Goal: Task Accomplishment & Management: Manage account settings

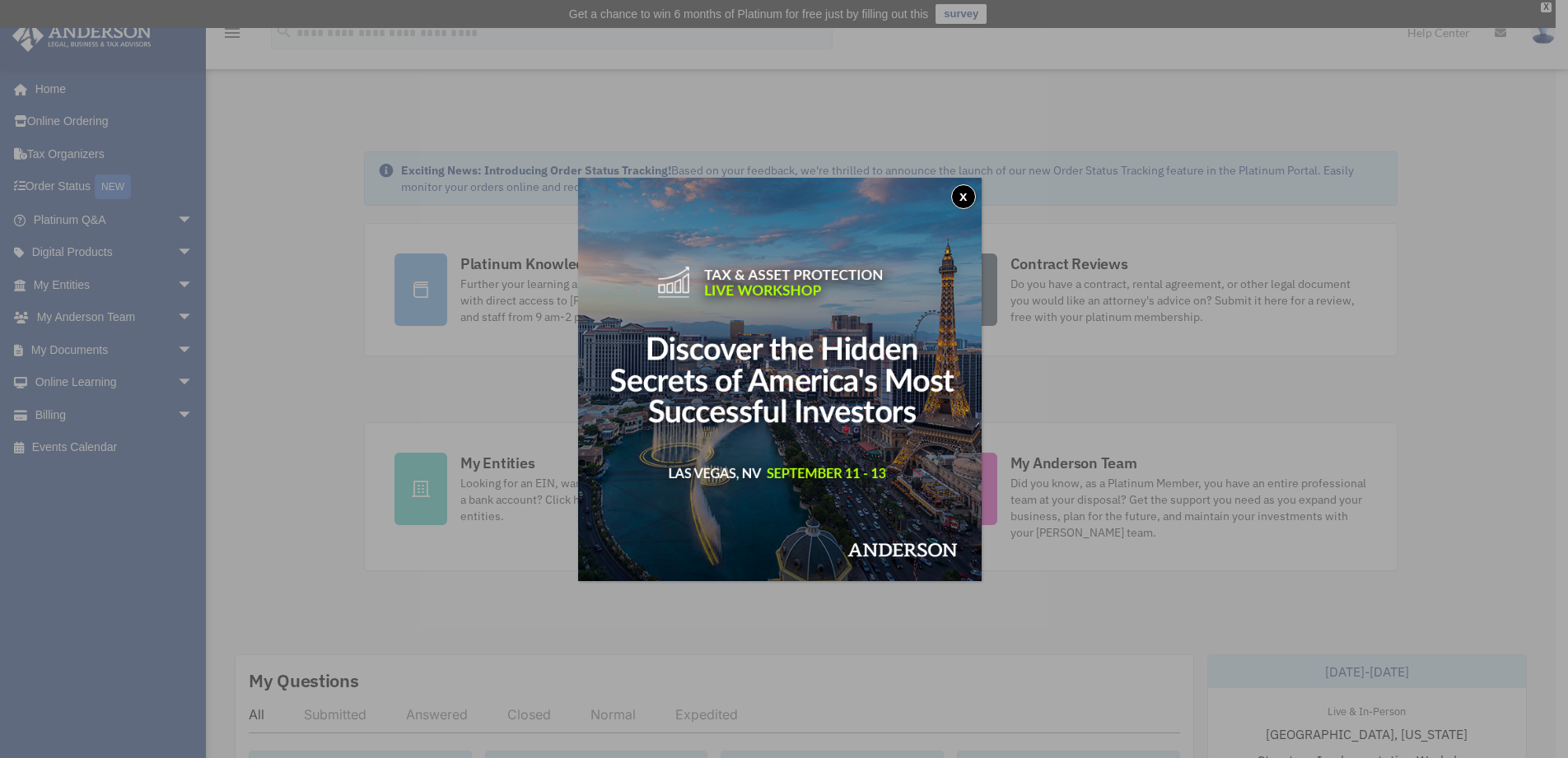
click at [965, 197] on button "x" at bounding box center [963, 196] width 25 height 25
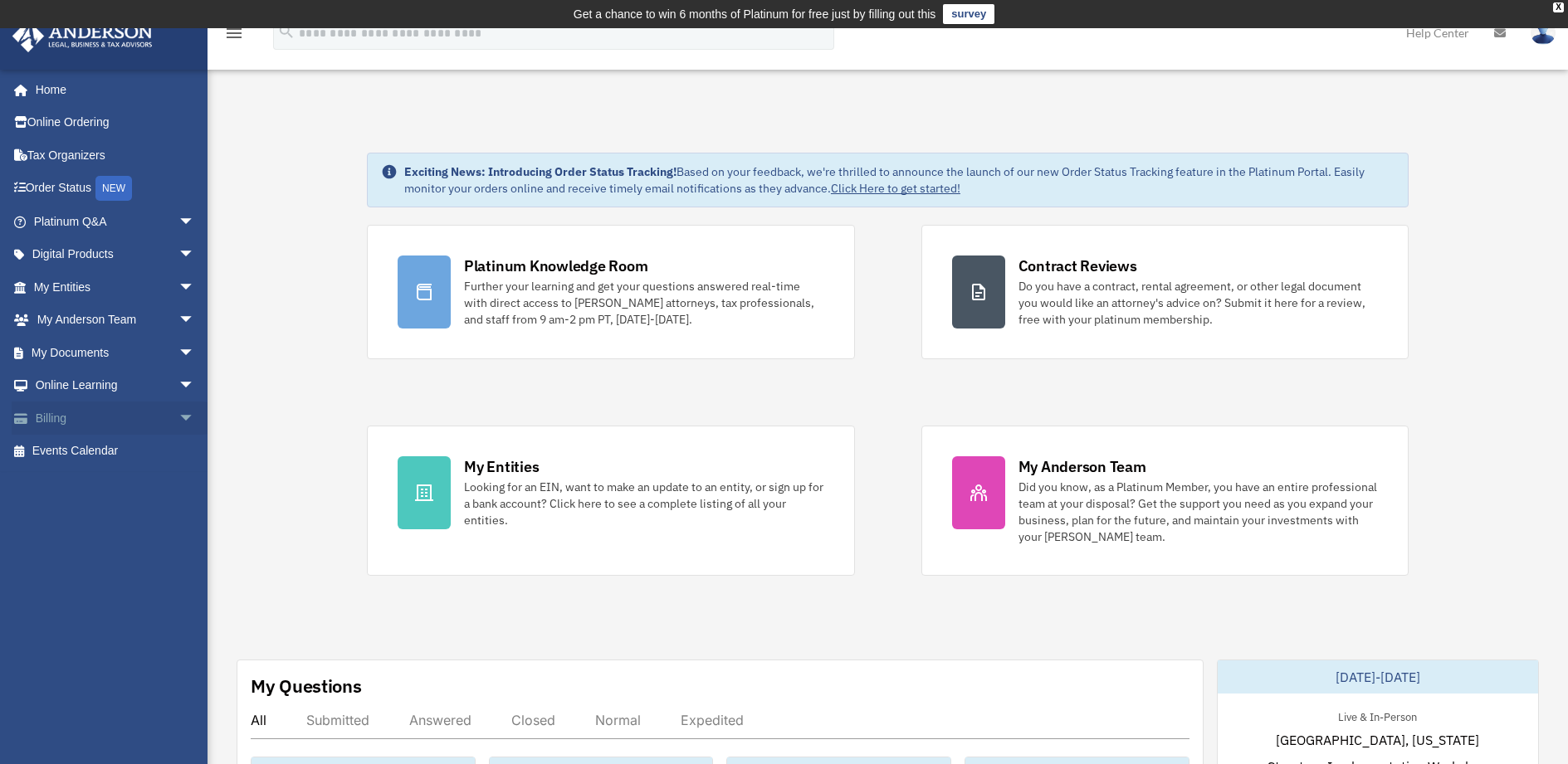
click at [62, 416] on link "Billing arrow_drop_down" at bounding box center [116, 418] width 209 height 33
click at [178, 416] on span "arrow_drop_down" at bounding box center [195, 418] width 33 height 34
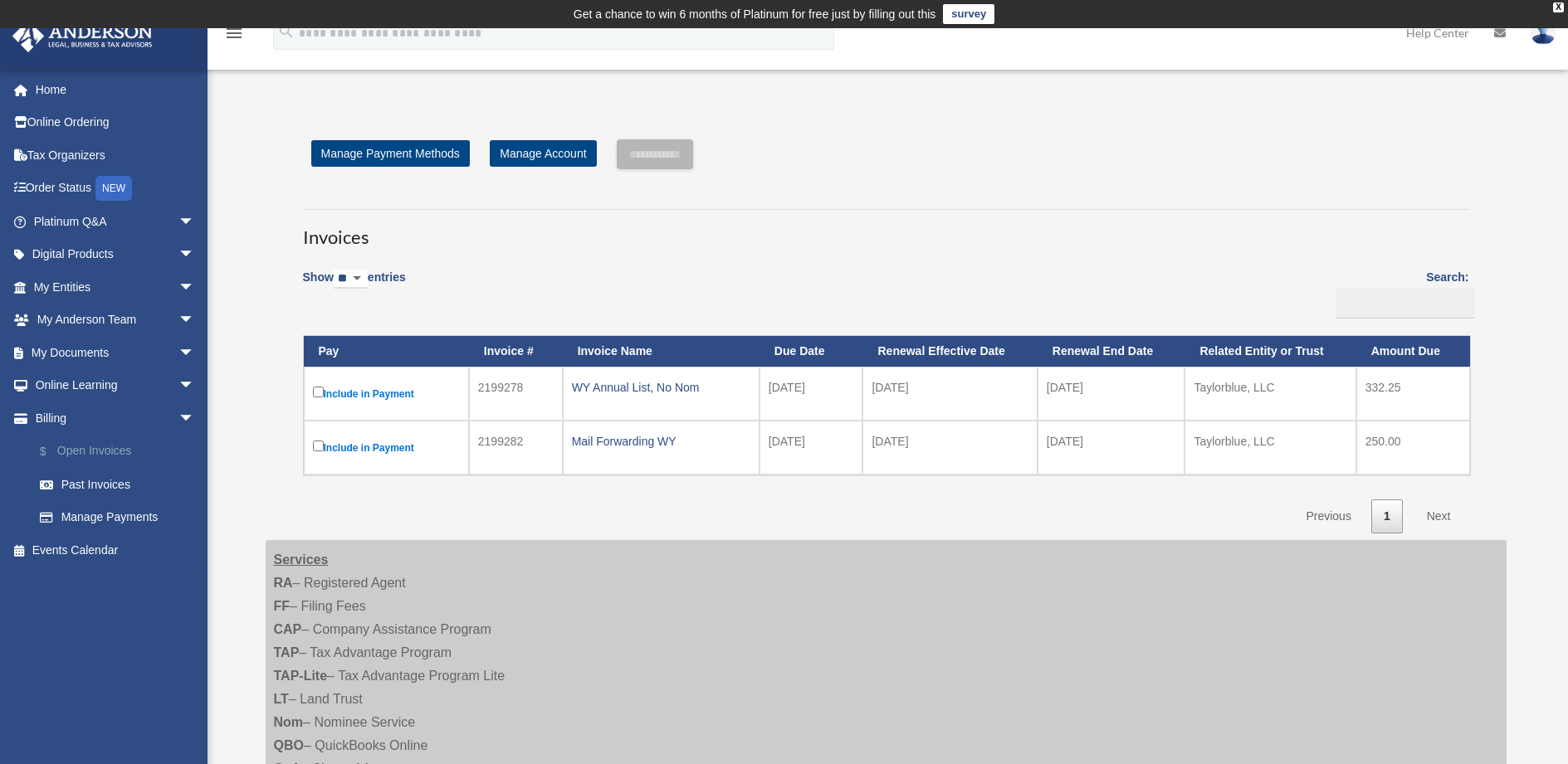
click at [100, 448] on link "$ Open Invoices" at bounding box center [121, 451] width 197 height 34
click at [382, 148] on link "Manage Payment Methods" at bounding box center [390, 153] width 158 height 27
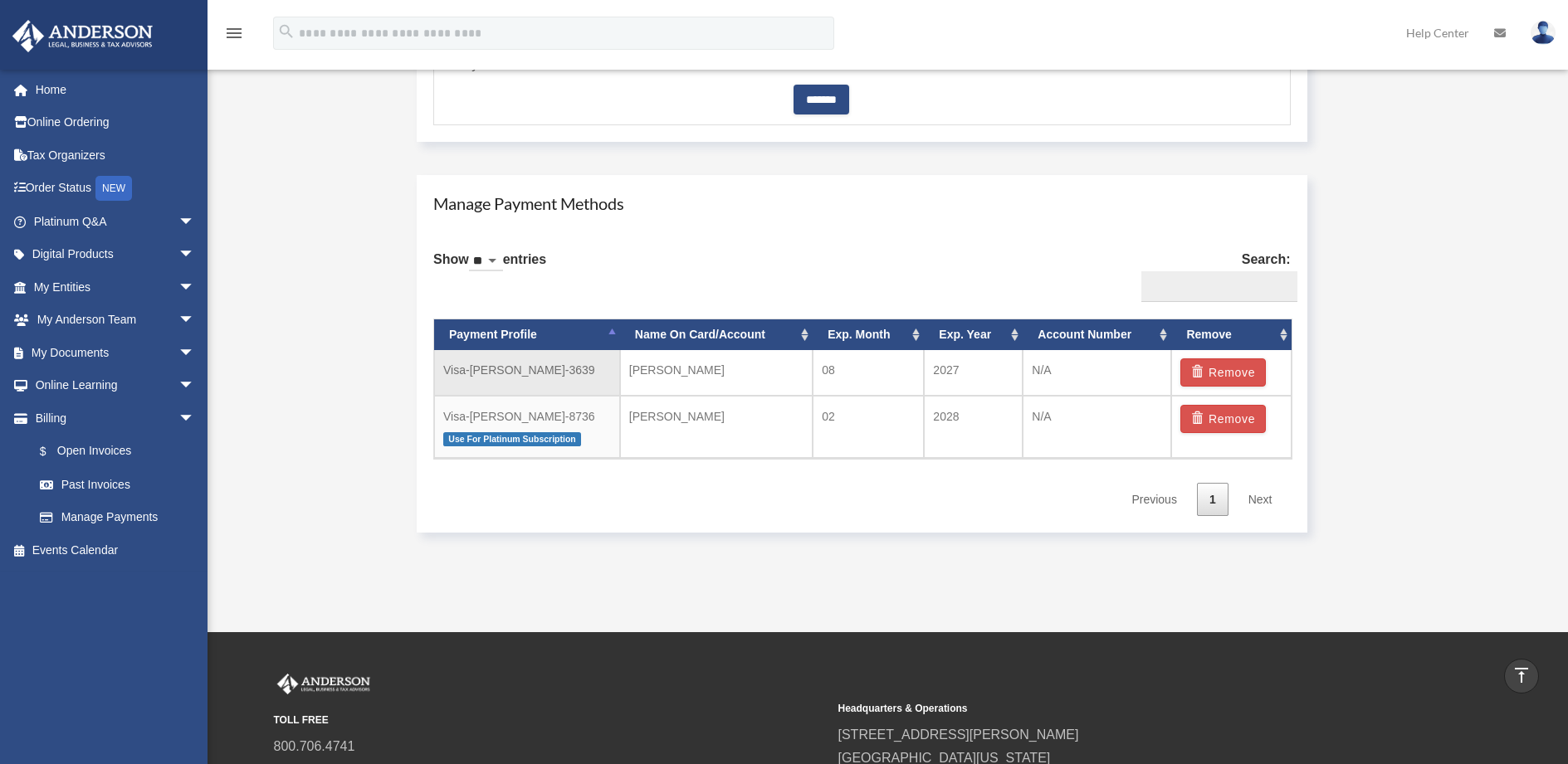
scroll to position [913, 0]
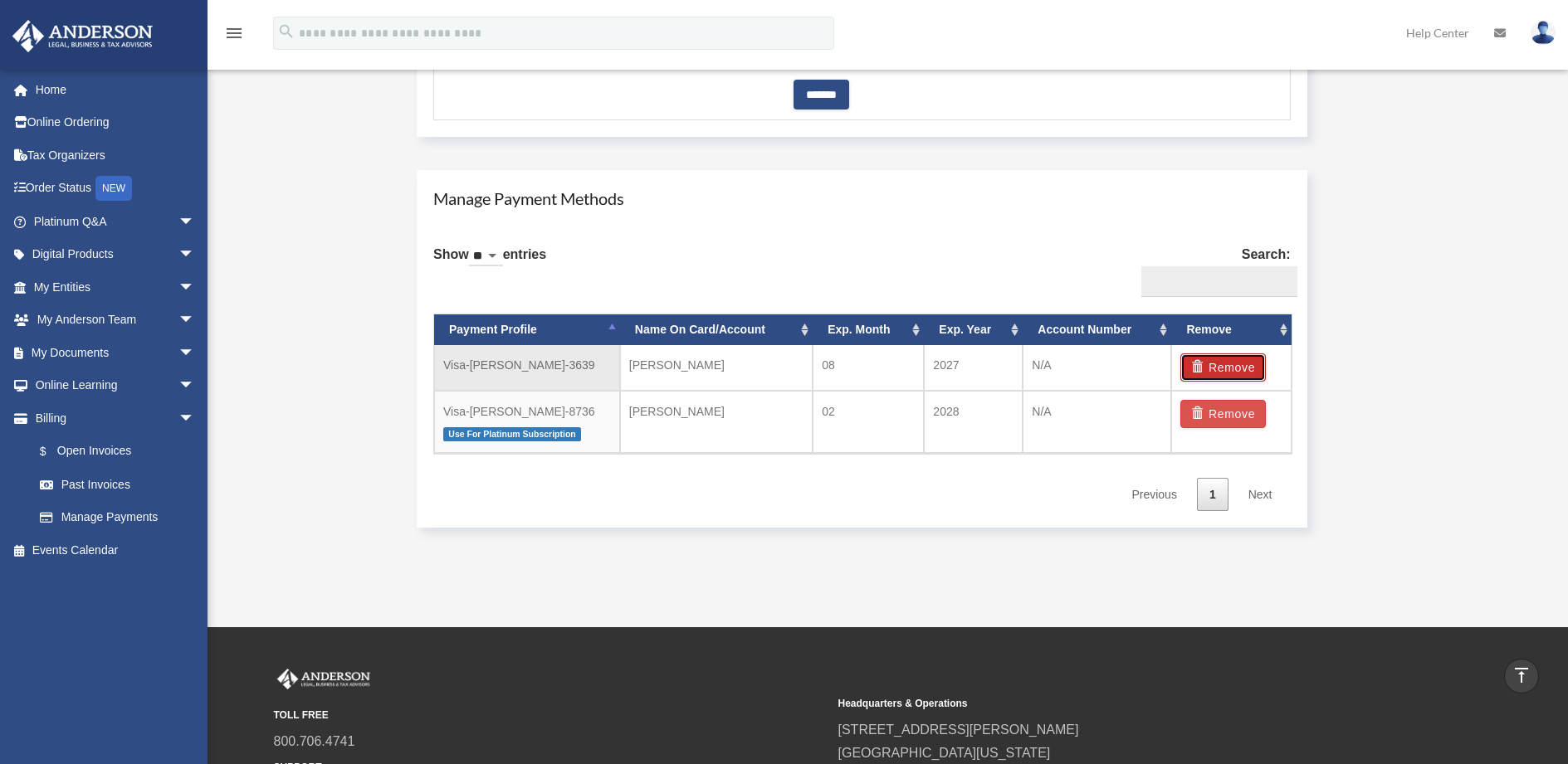
click at [1227, 367] on button "Remove" at bounding box center [1223, 367] width 85 height 28
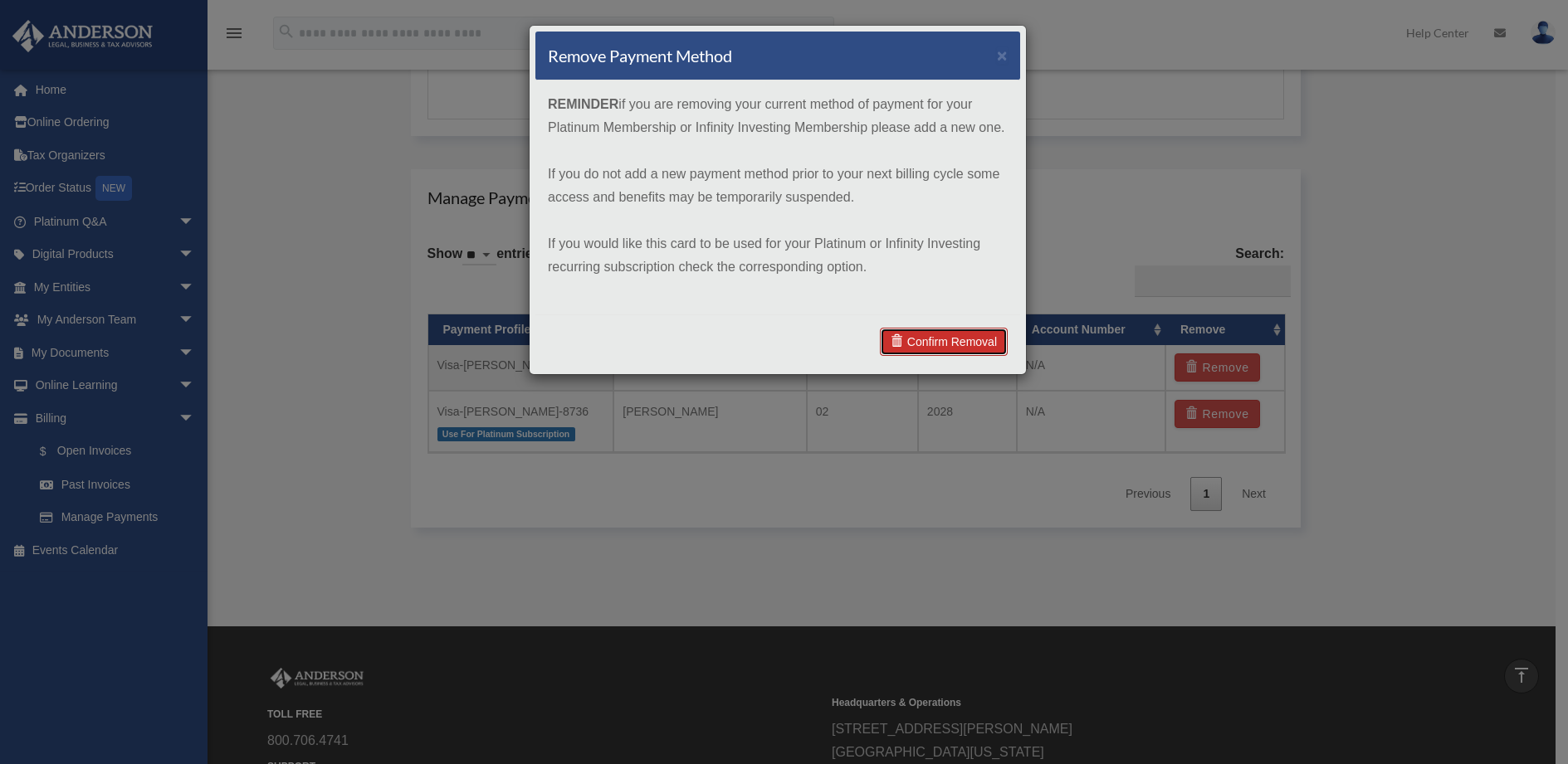
click at [965, 339] on link "Confirm Removal" at bounding box center [944, 341] width 128 height 28
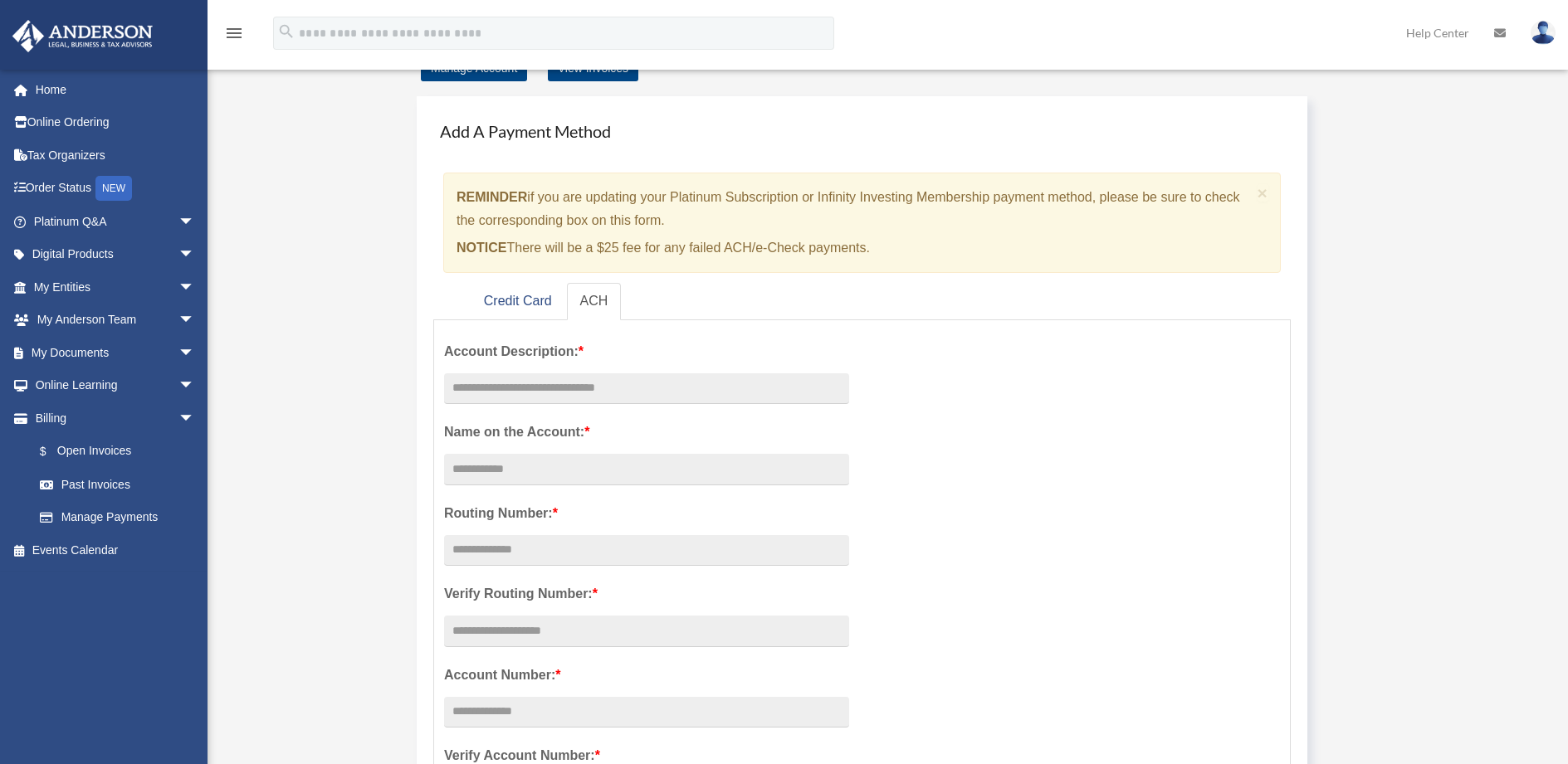
scroll to position [0, 0]
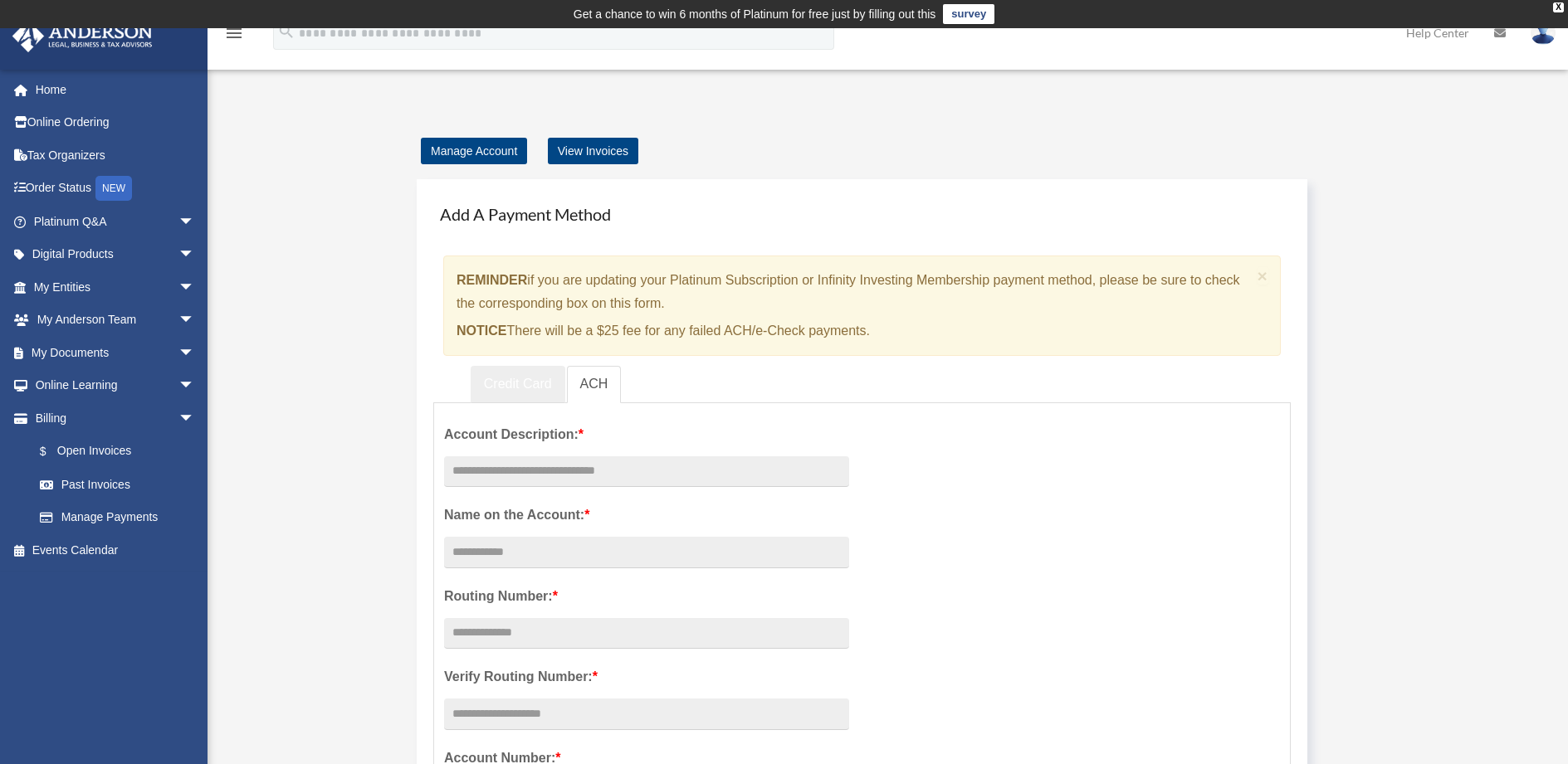
click at [503, 382] on link "Credit Card" at bounding box center [517, 384] width 94 height 38
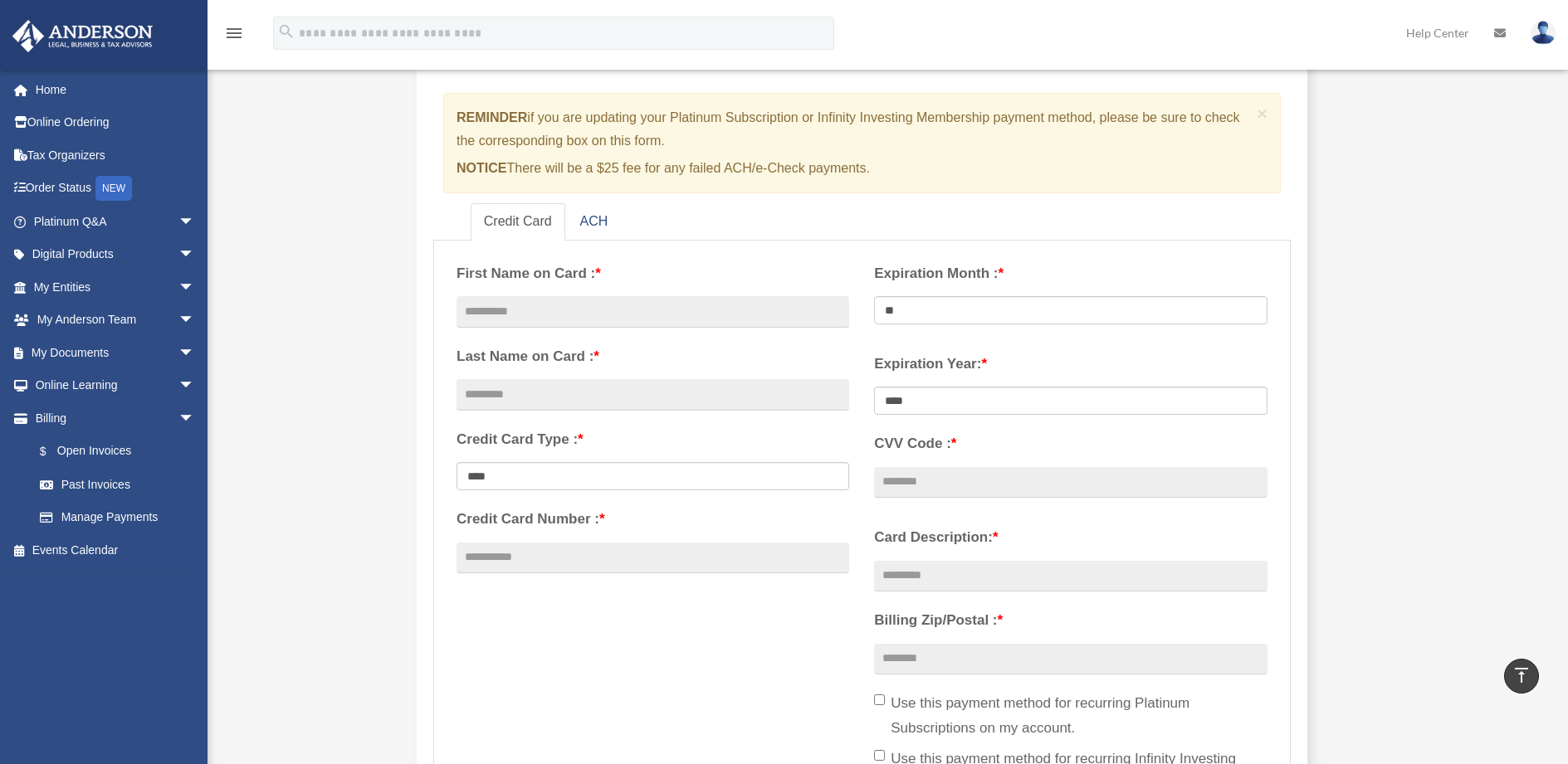
scroll to position [83, 0]
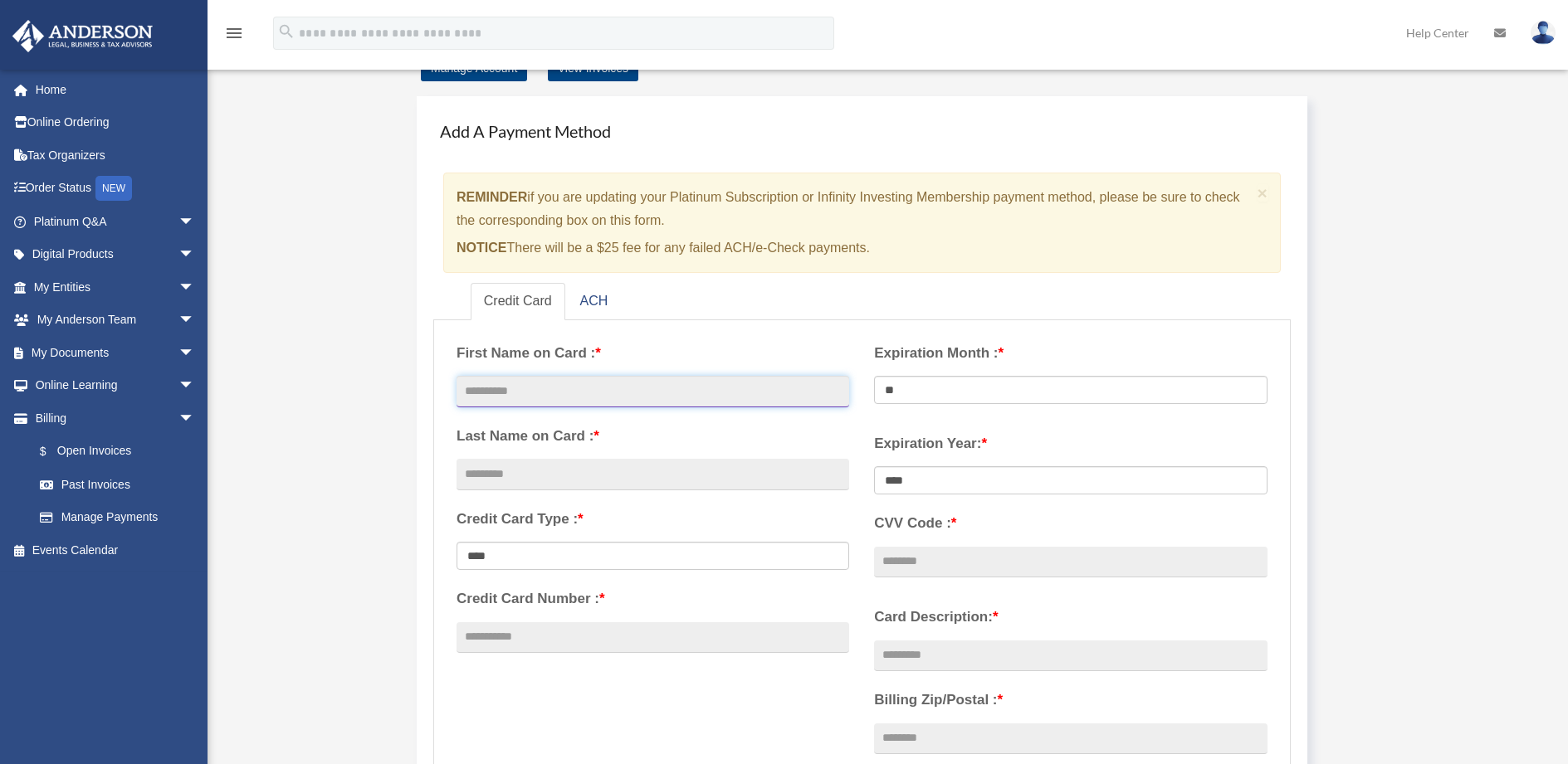
click at [534, 390] on input "text" at bounding box center [653, 392] width 393 height 31
type input "******"
type input "**********"
select select "**"
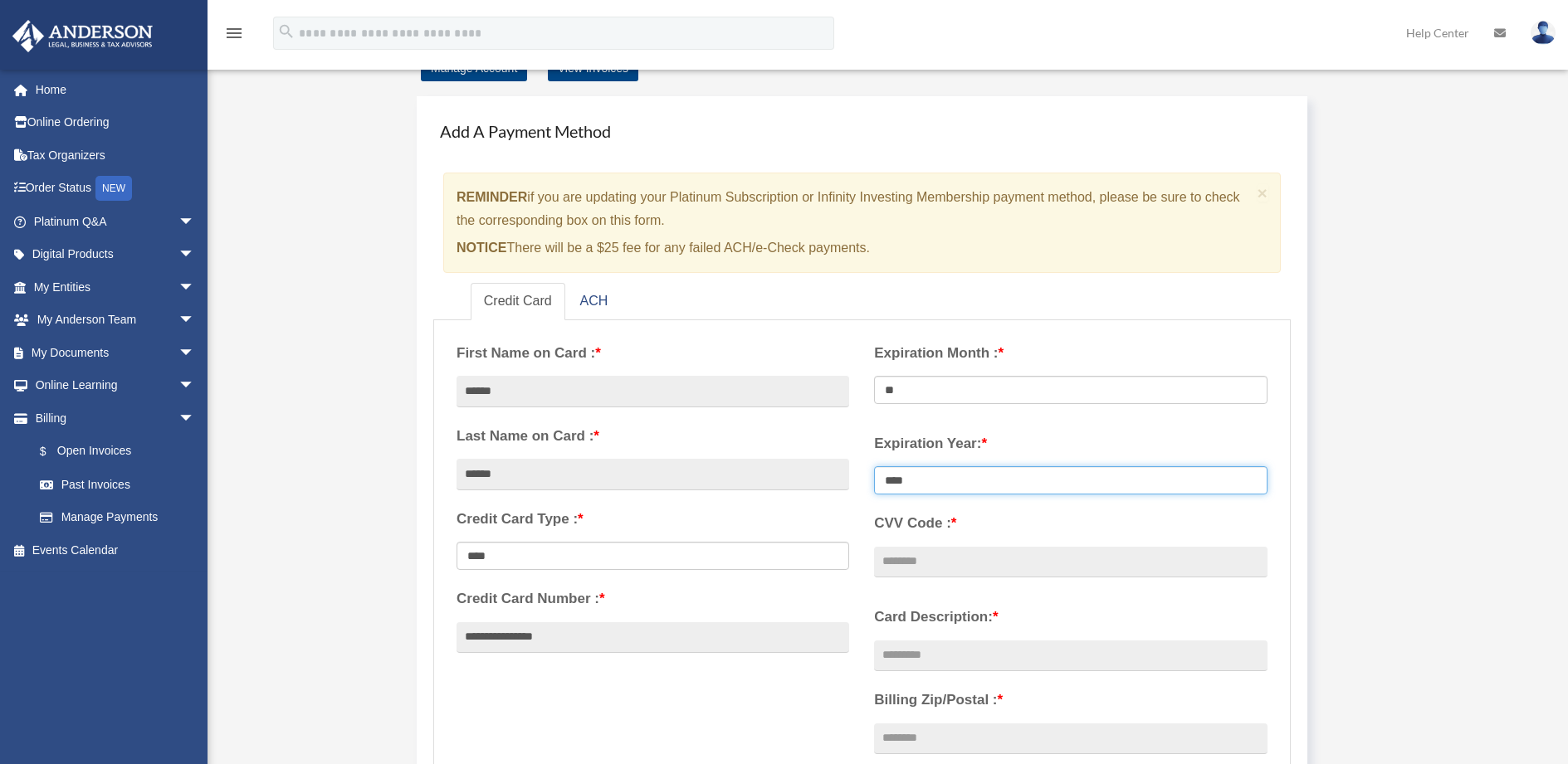
select select "****"
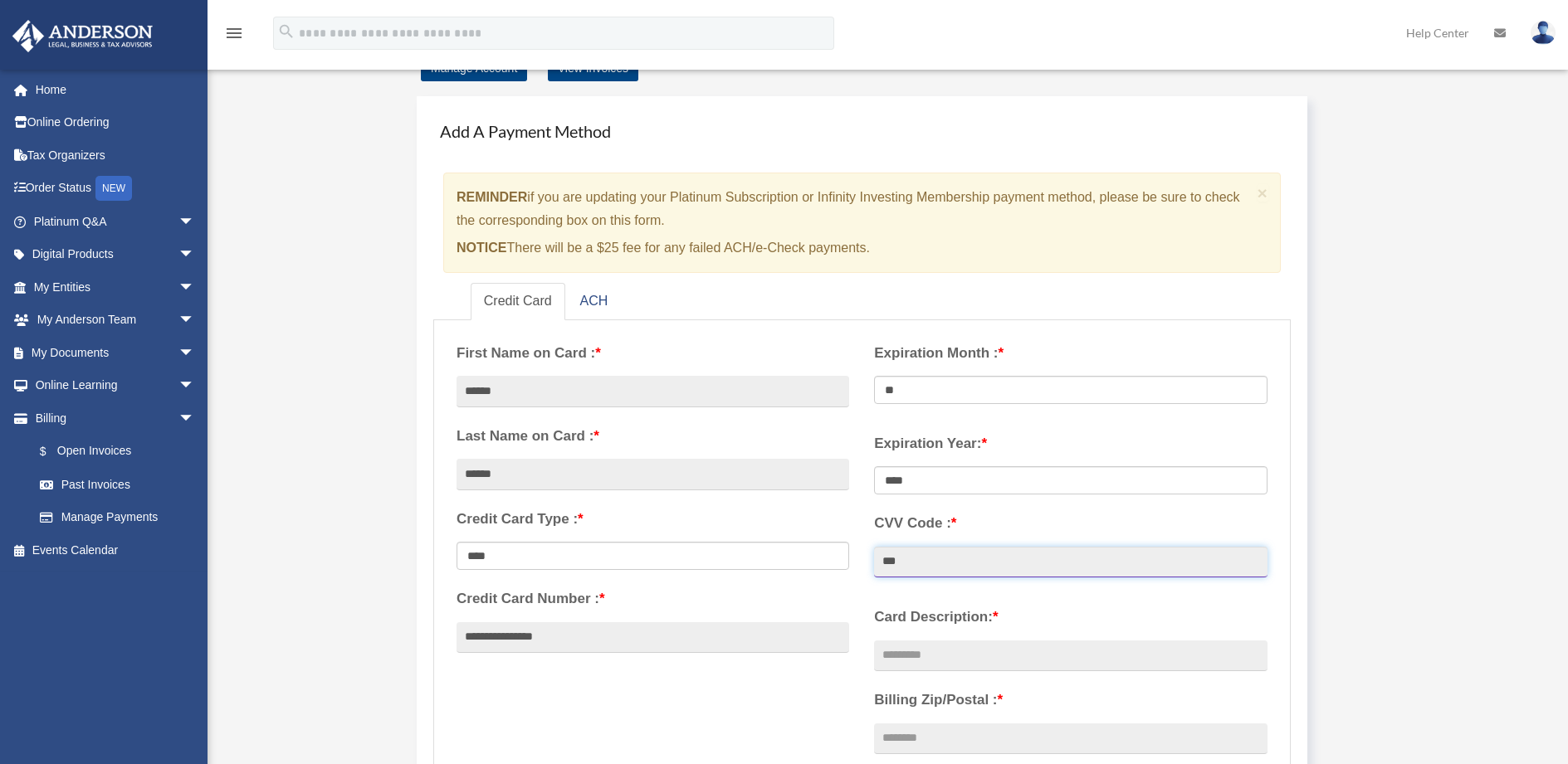
type input "***"
type input "**********"
type input "*****"
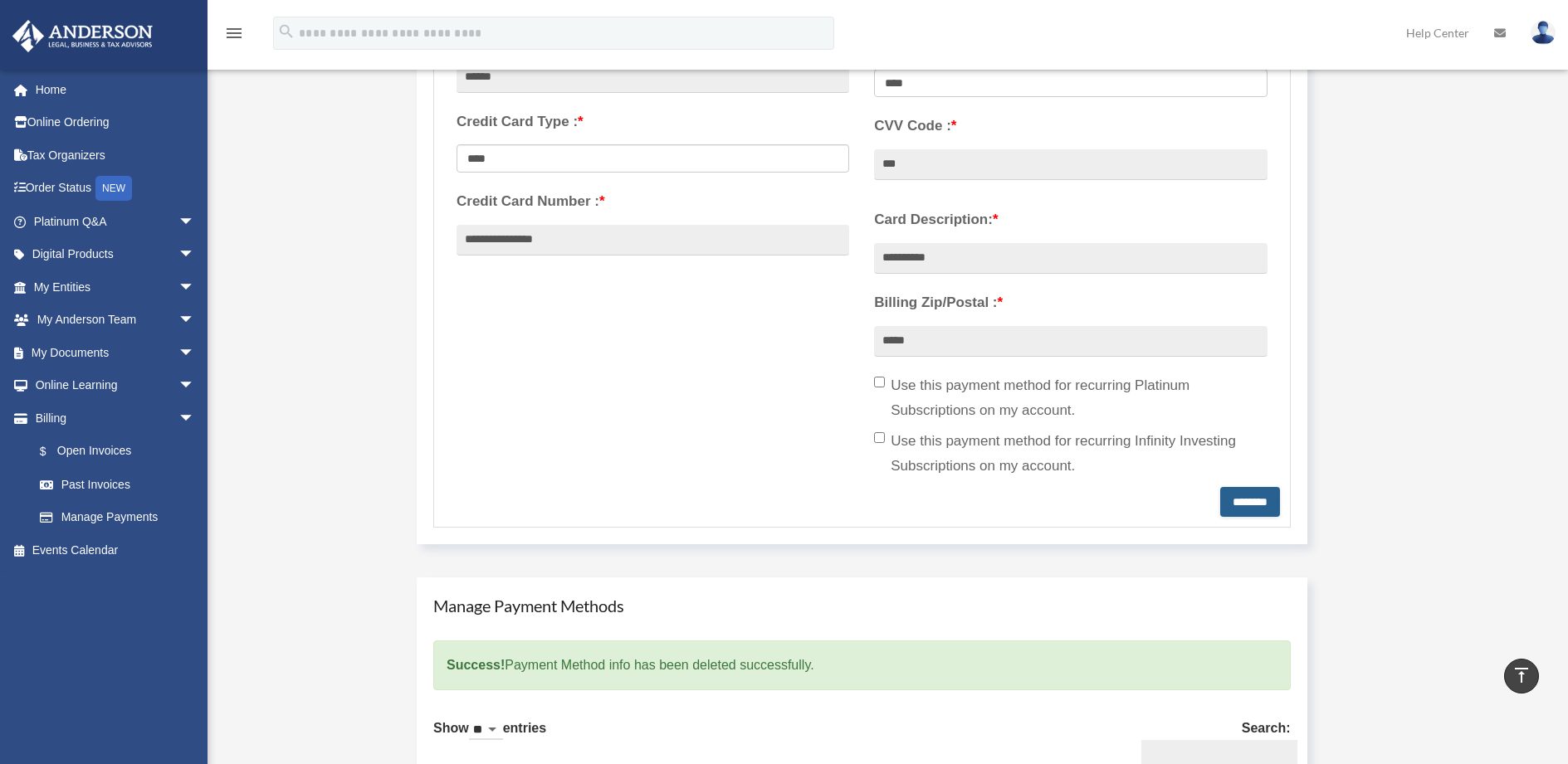
click at [1243, 502] on input "********" at bounding box center [1249, 501] width 59 height 30
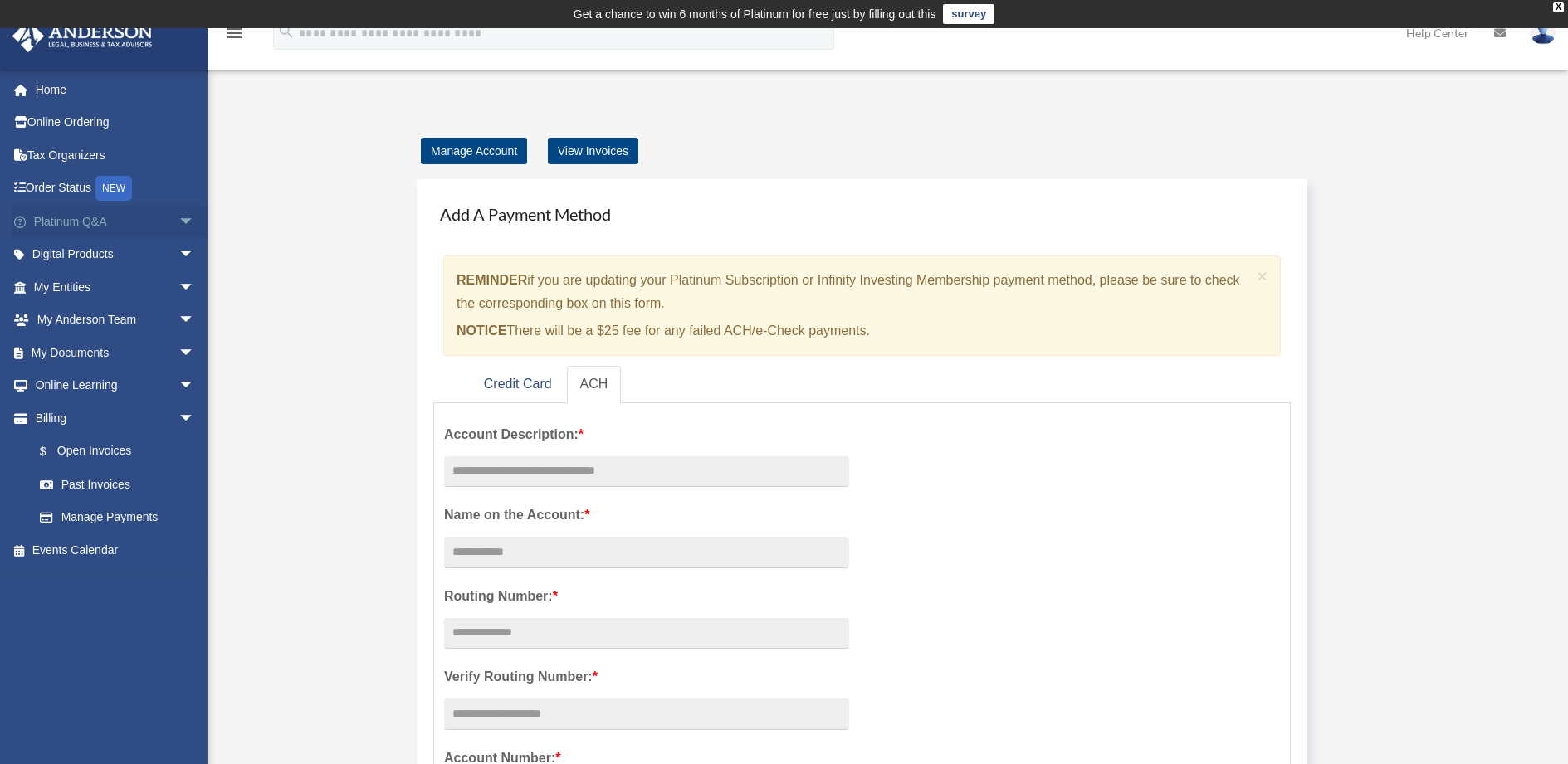
click at [63, 221] on link "Platinum Q&A arrow_drop_down" at bounding box center [116, 221] width 209 height 33
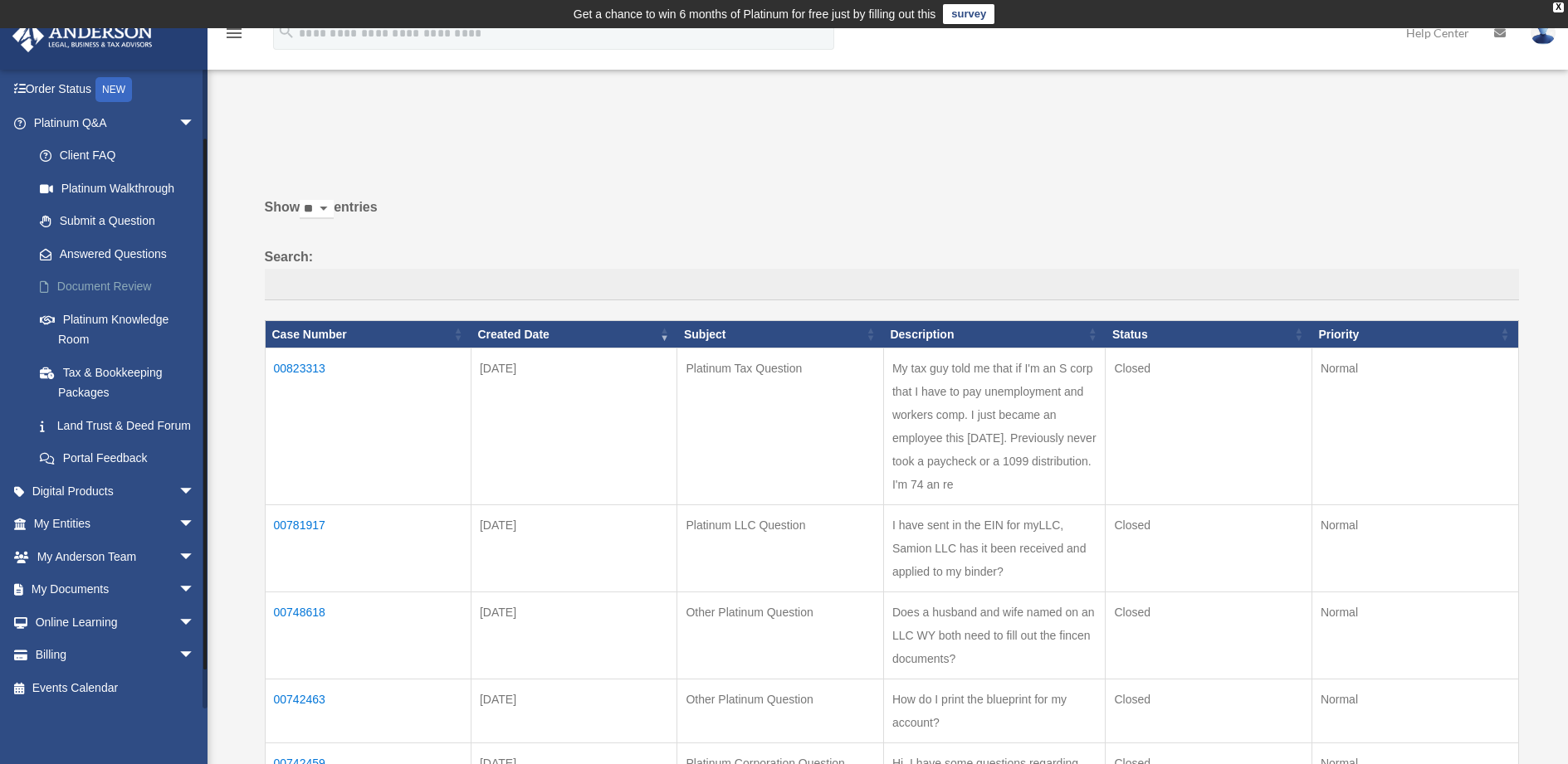
scroll to position [119, 0]
click at [178, 522] on span "arrow_drop_down" at bounding box center [195, 524] width 33 height 34
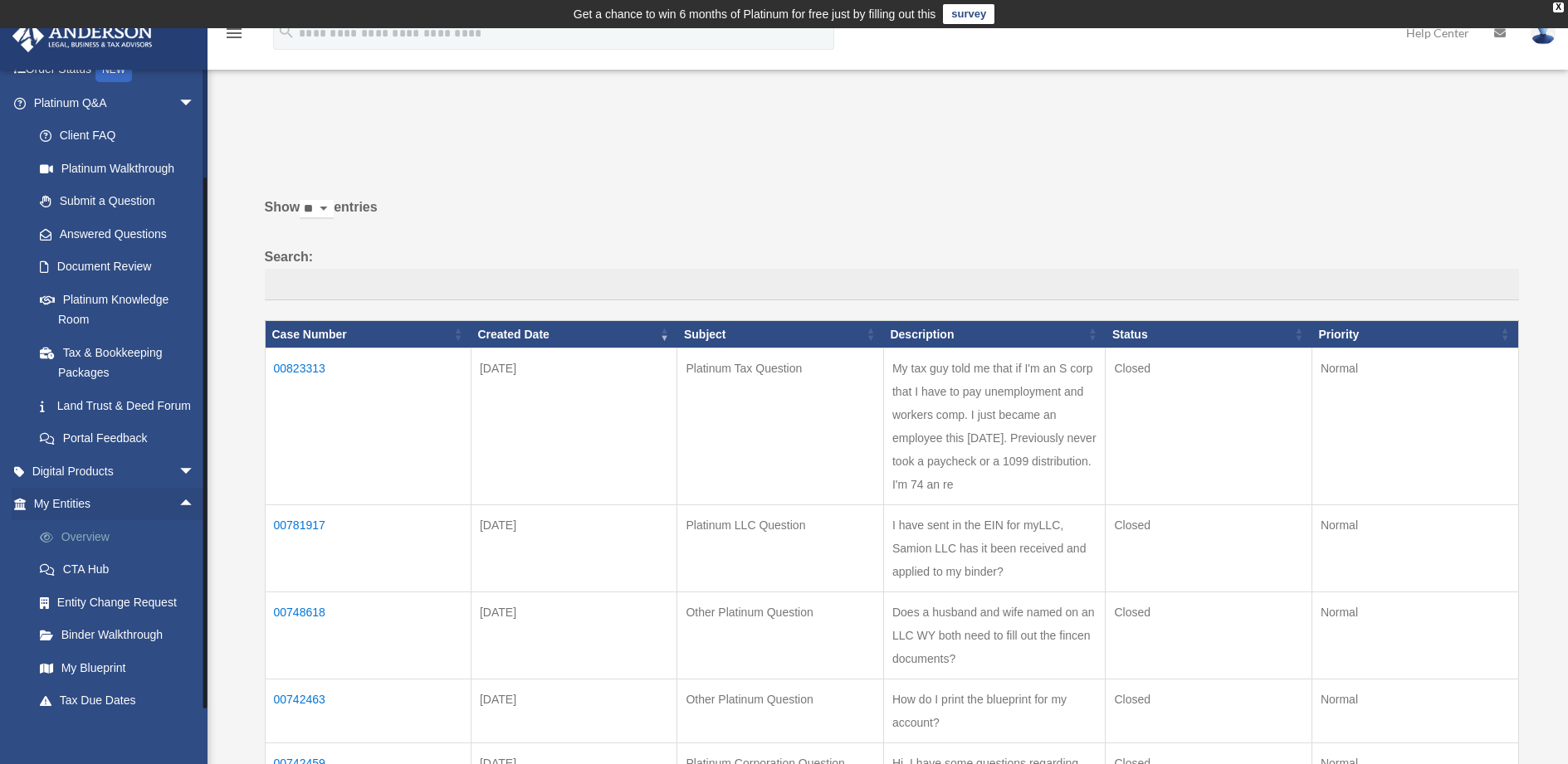
click at [72, 554] on link "Overview" at bounding box center [121, 537] width 197 height 33
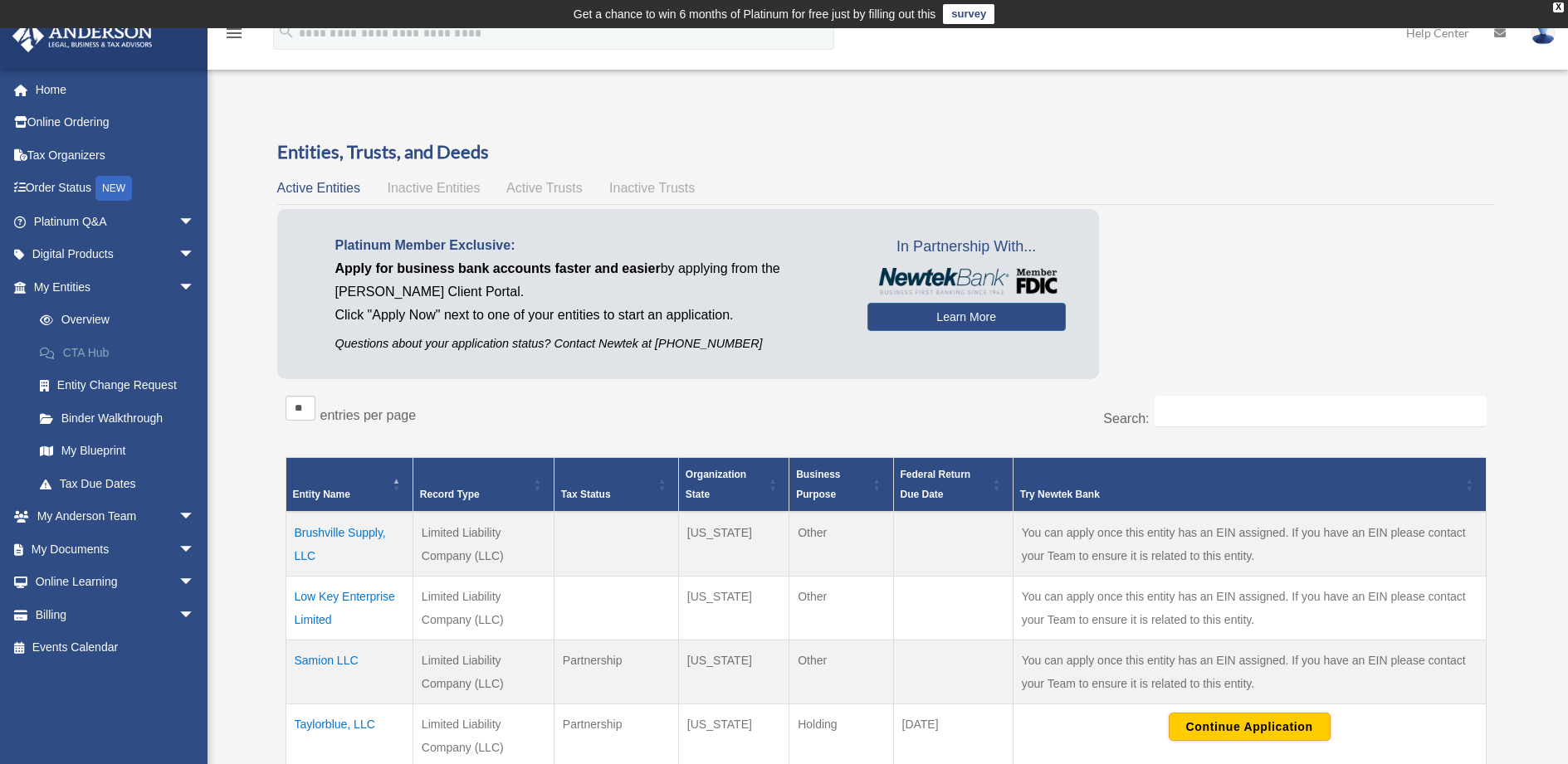
click at [76, 350] on link "CTA Hub" at bounding box center [121, 352] width 197 height 33
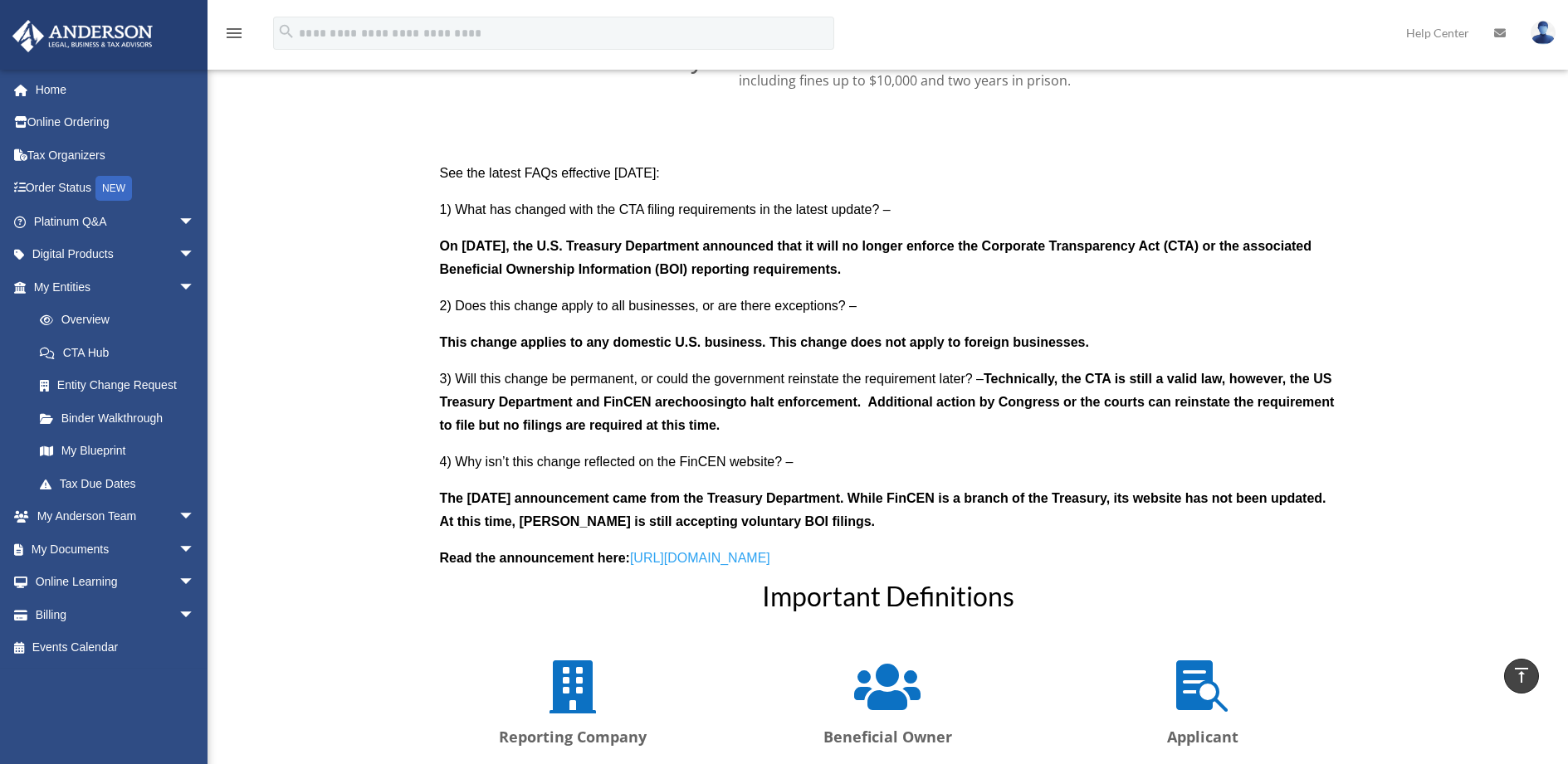
scroll to position [1494, 0]
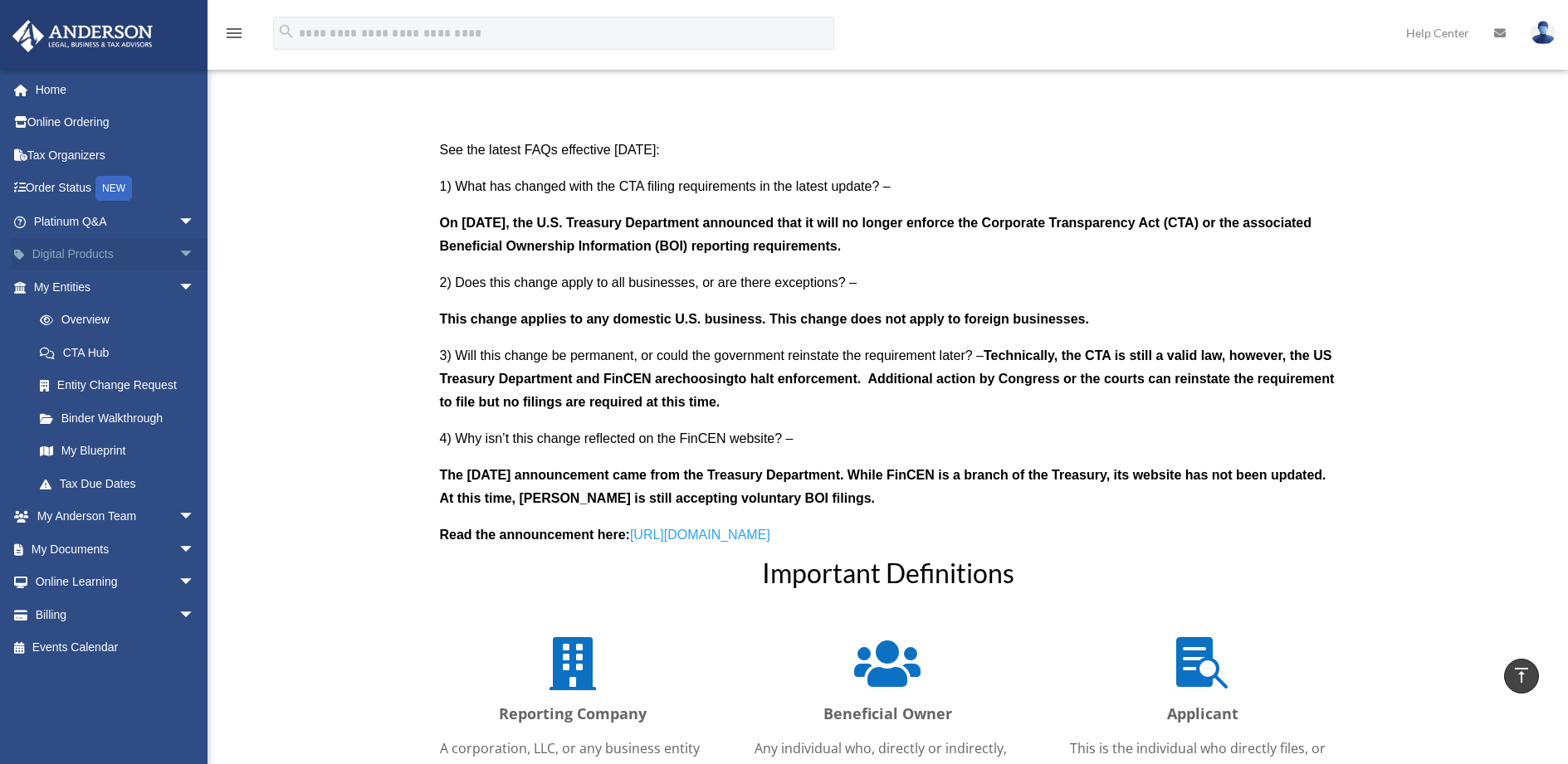
click at [101, 249] on link "Digital Products arrow_drop_down" at bounding box center [116, 254] width 209 height 33
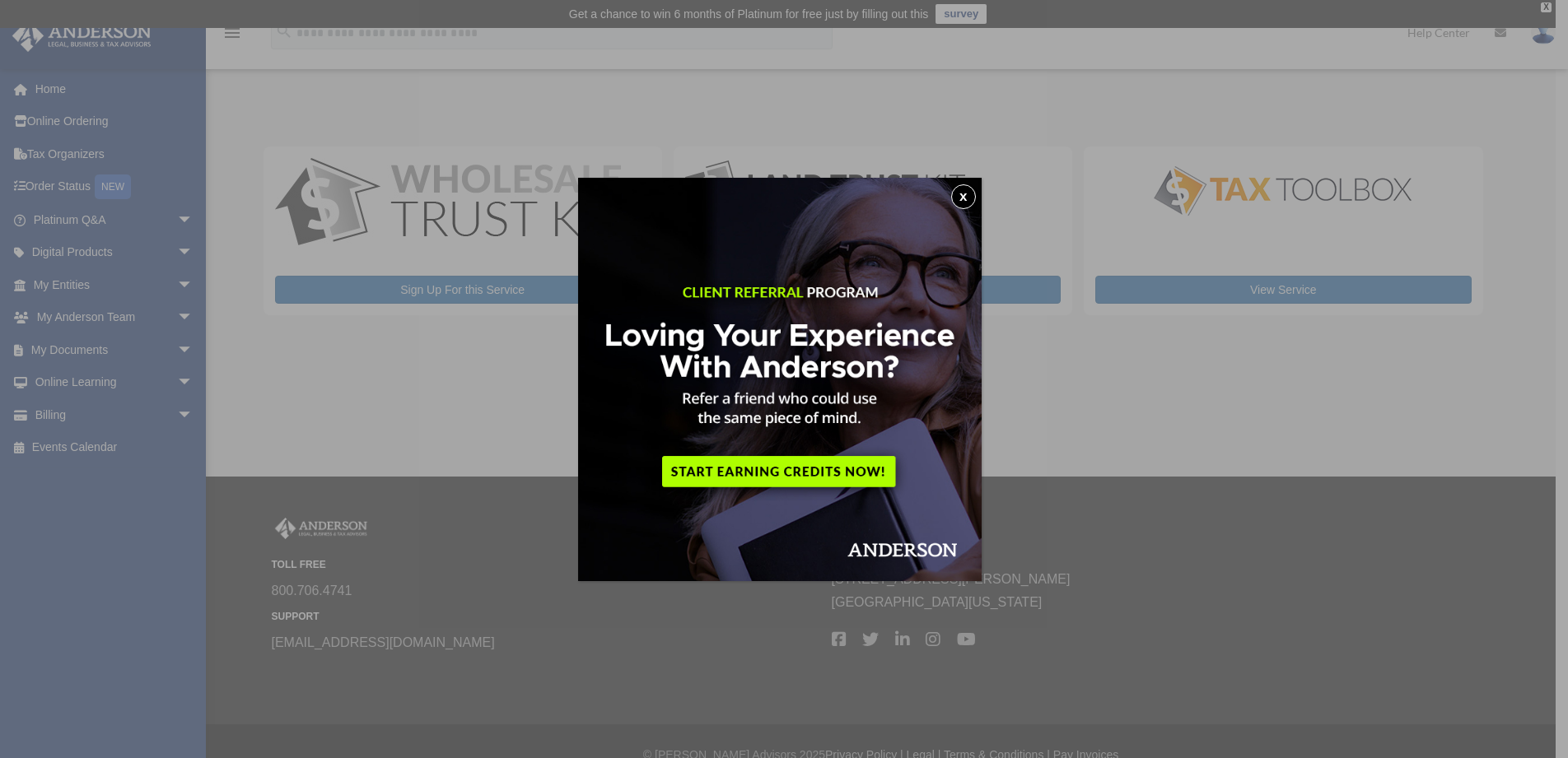
click at [965, 192] on button "x" at bounding box center [963, 196] width 25 height 25
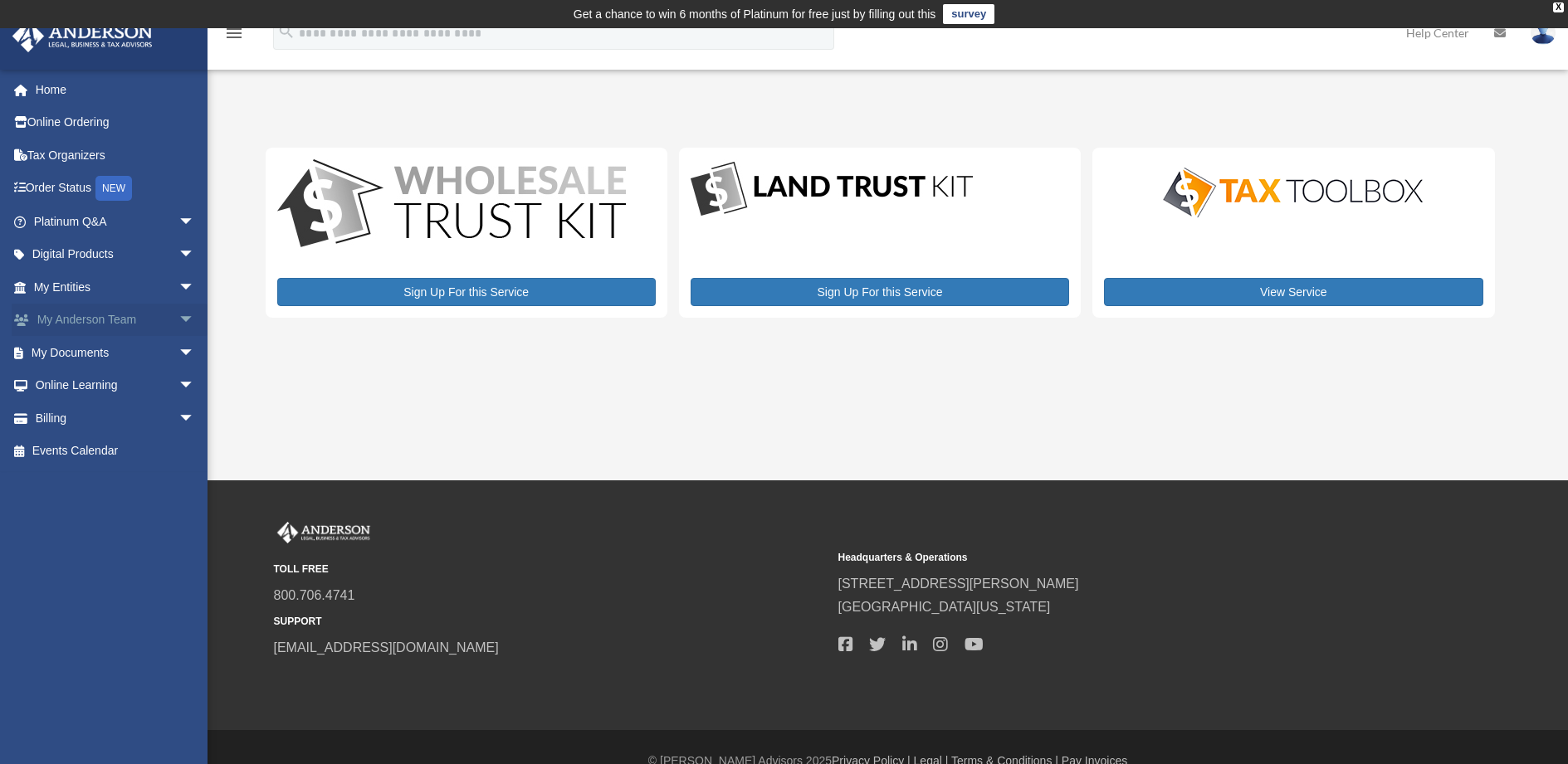
click at [85, 319] on link "My Anderson Team arrow_drop_down" at bounding box center [116, 320] width 209 height 33
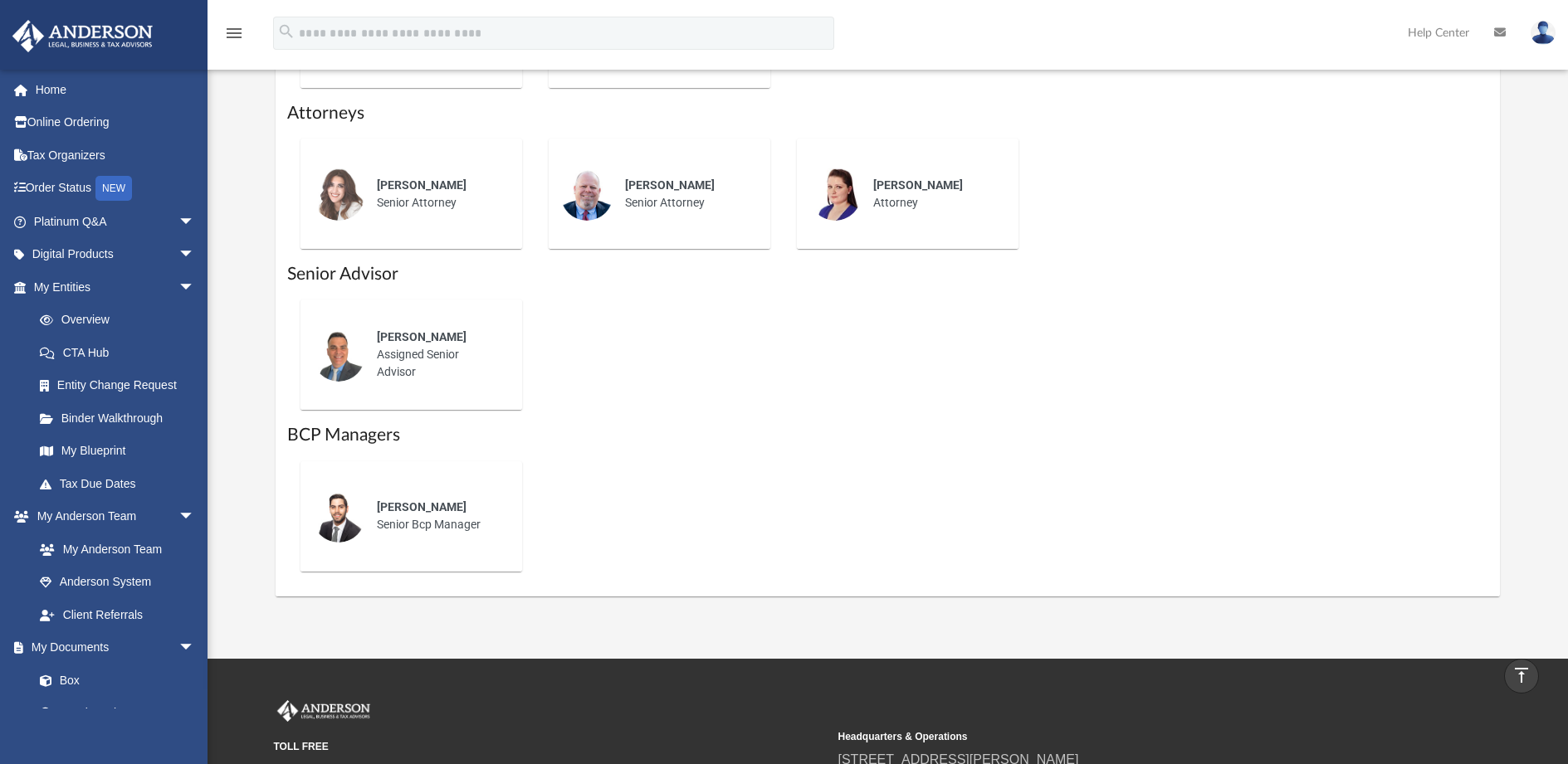
scroll to position [995, 0]
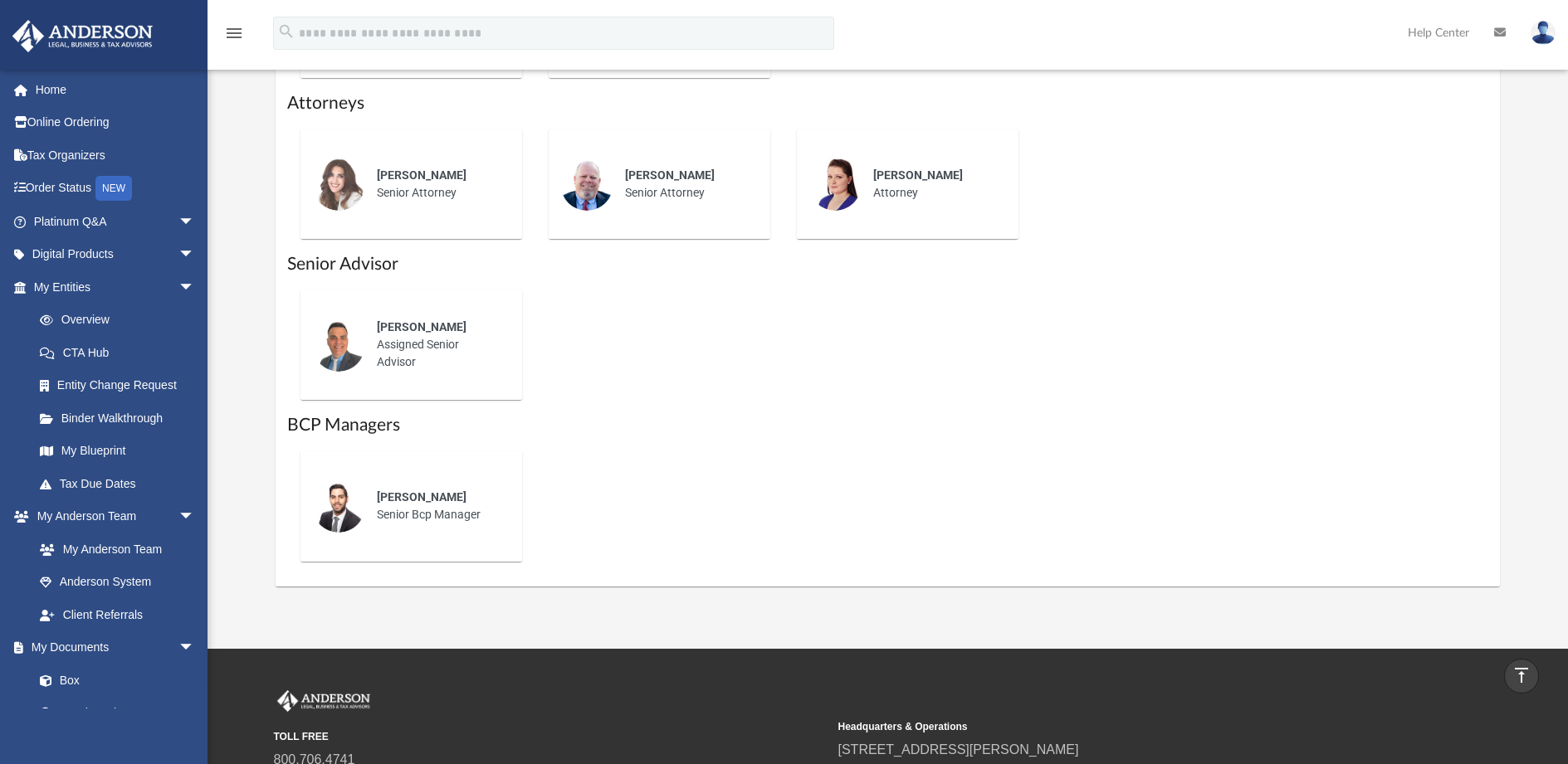
click at [342, 323] on img at bounding box center [339, 345] width 53 height 53
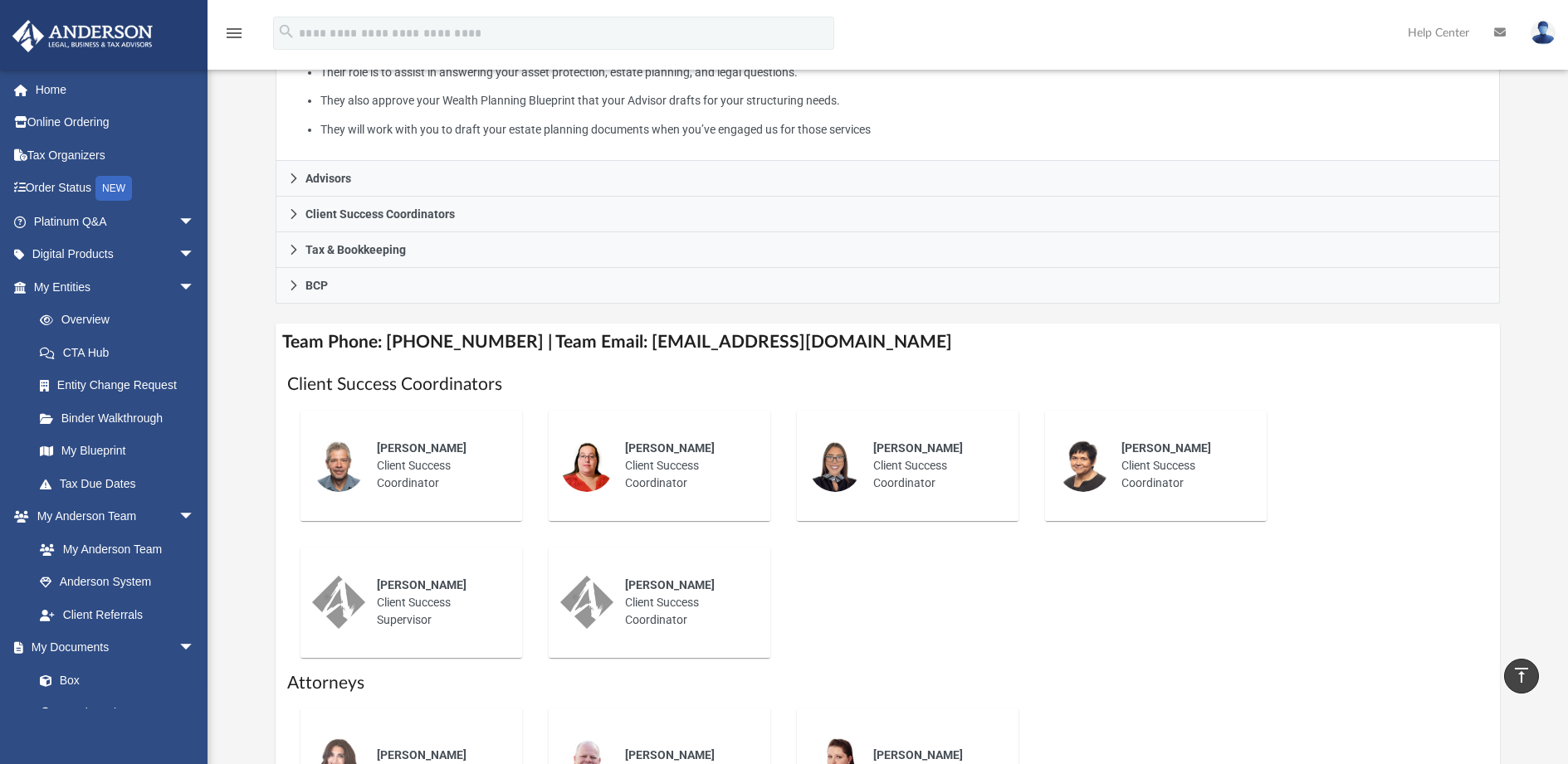
scroll to position [415, 0]
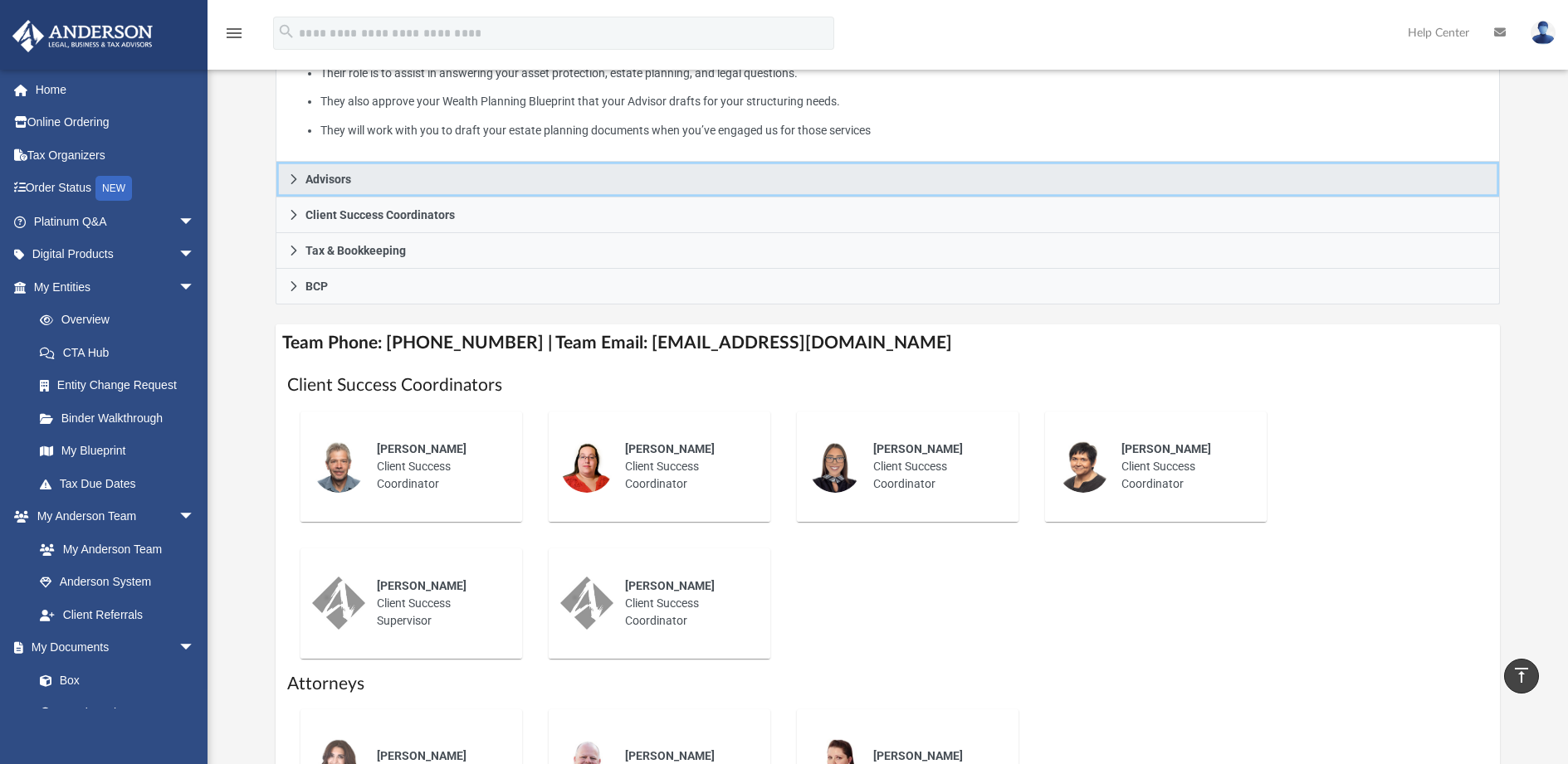
click at [338, 174] on span "Advisors" at bounding box center [329, 179] width 46 height 12
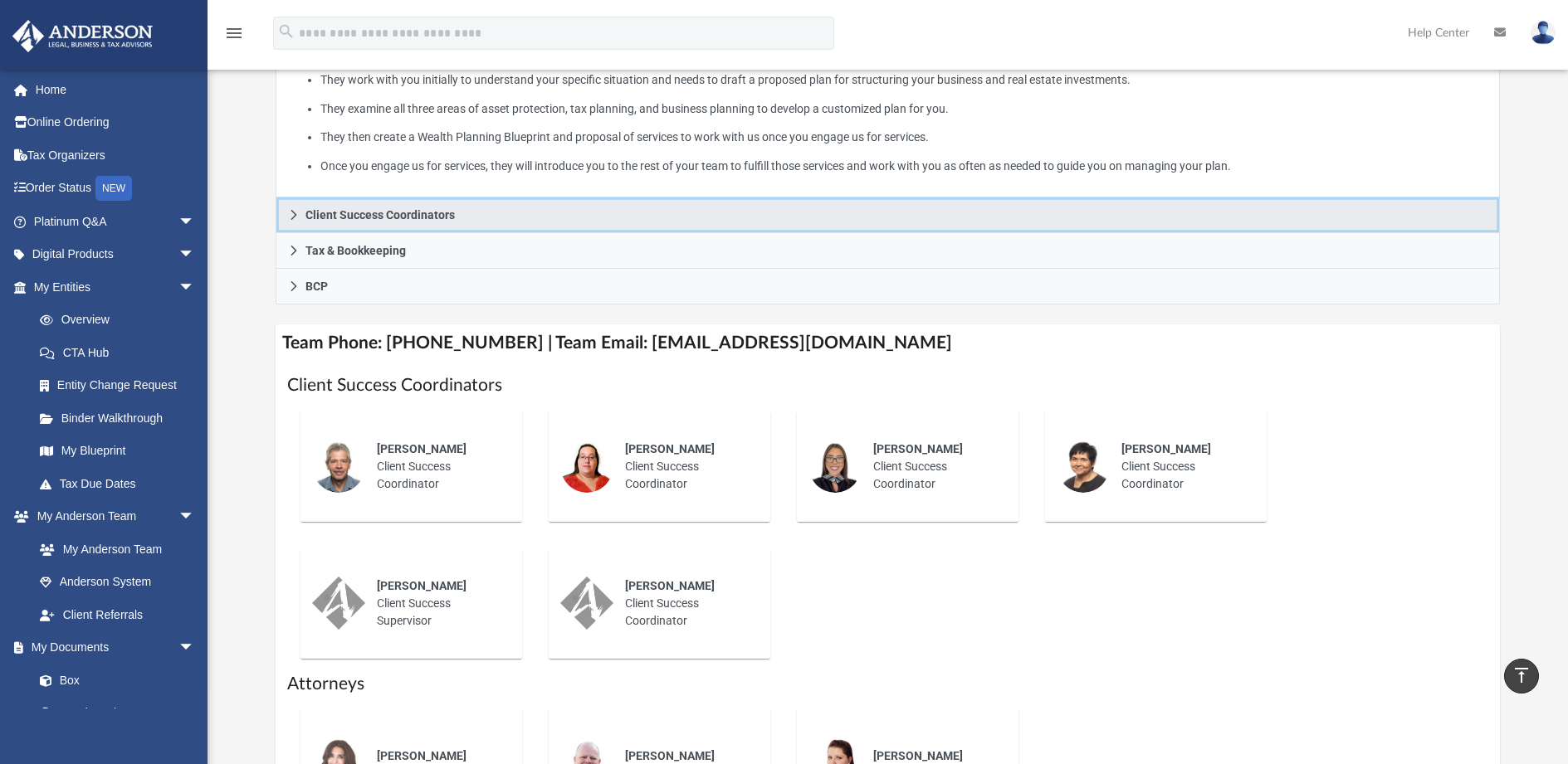
click at [354, 210] on span "Client Success Coordinators" at bounding box center [380, 215] width 149 height 12
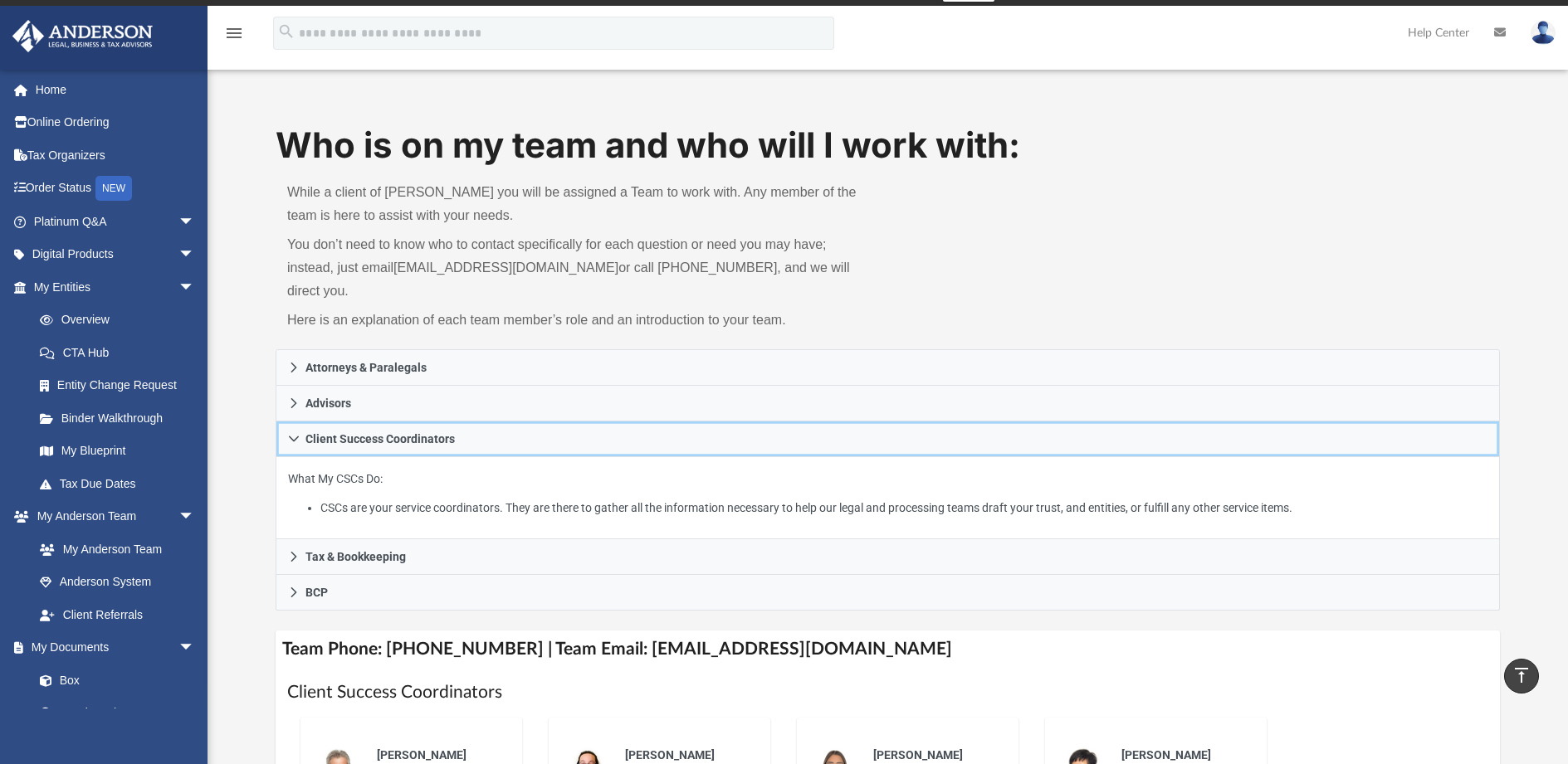
scroll to position [0, 0]
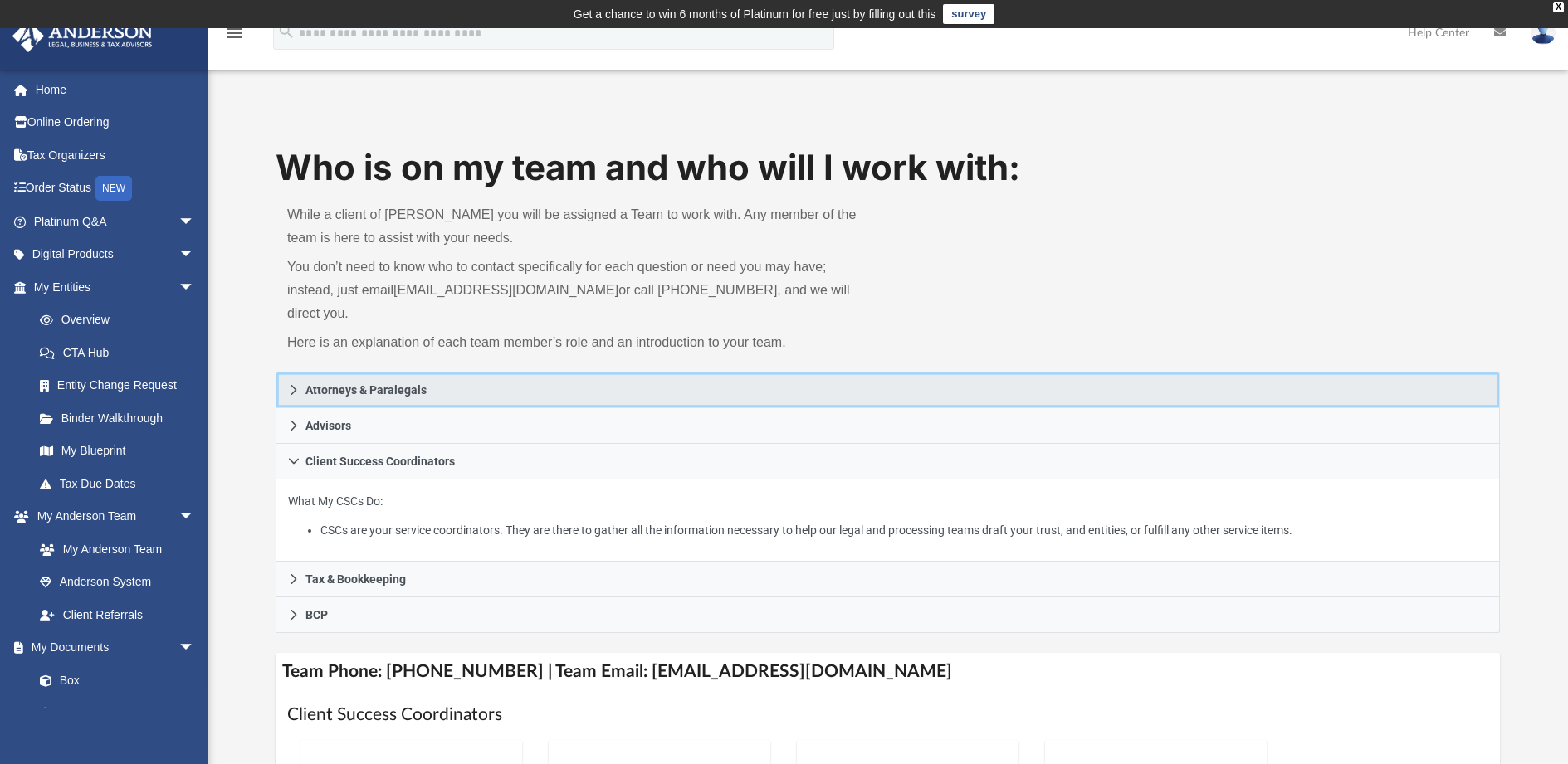
click at [326, 384] on span "Attorneys & Paralegals" at bounding box center [366, 390] width 121 height 12
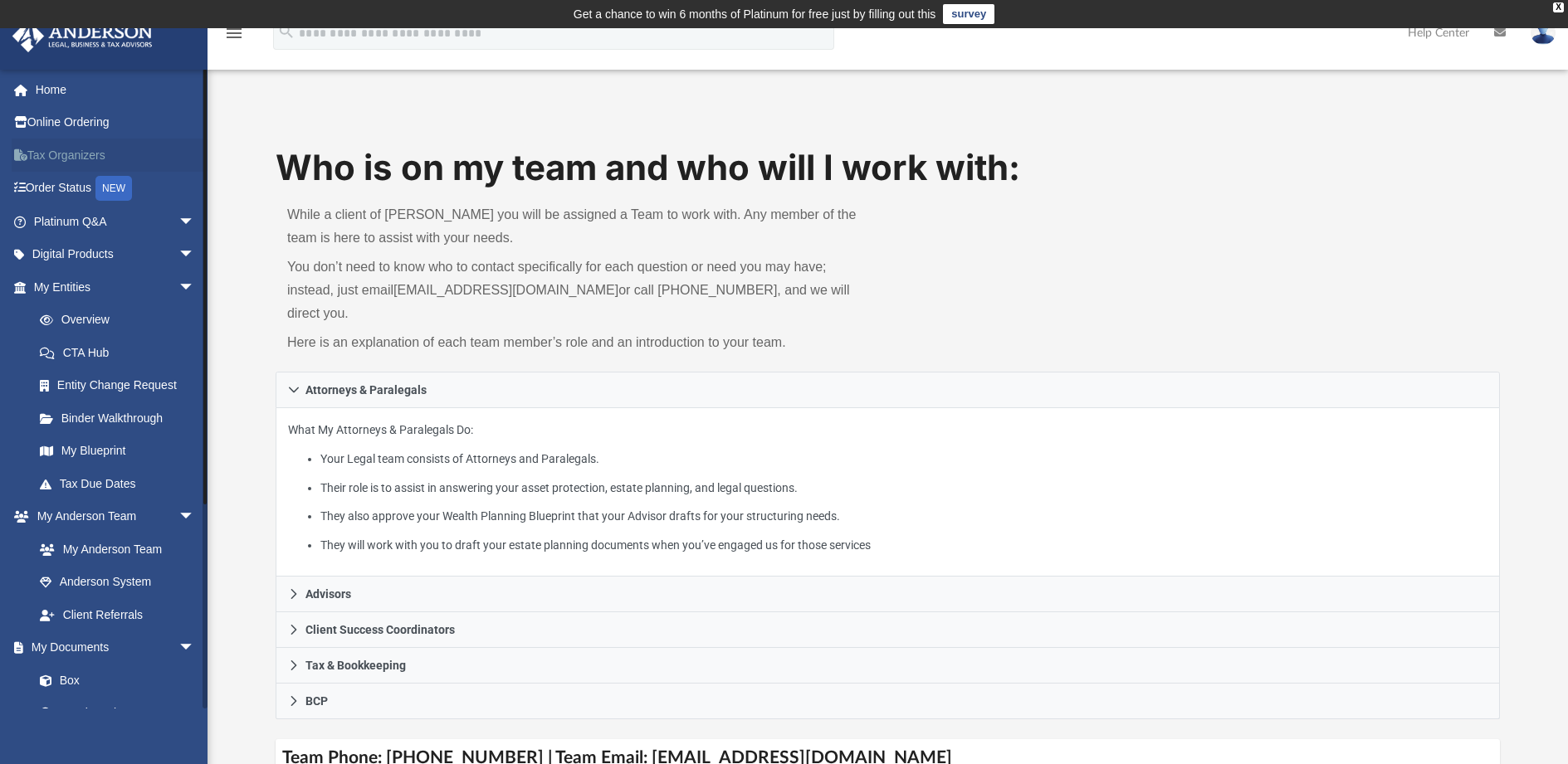
click at [59, 158] on link "Tax Organizers" at bounding box center [116, 155] width 209 height 33
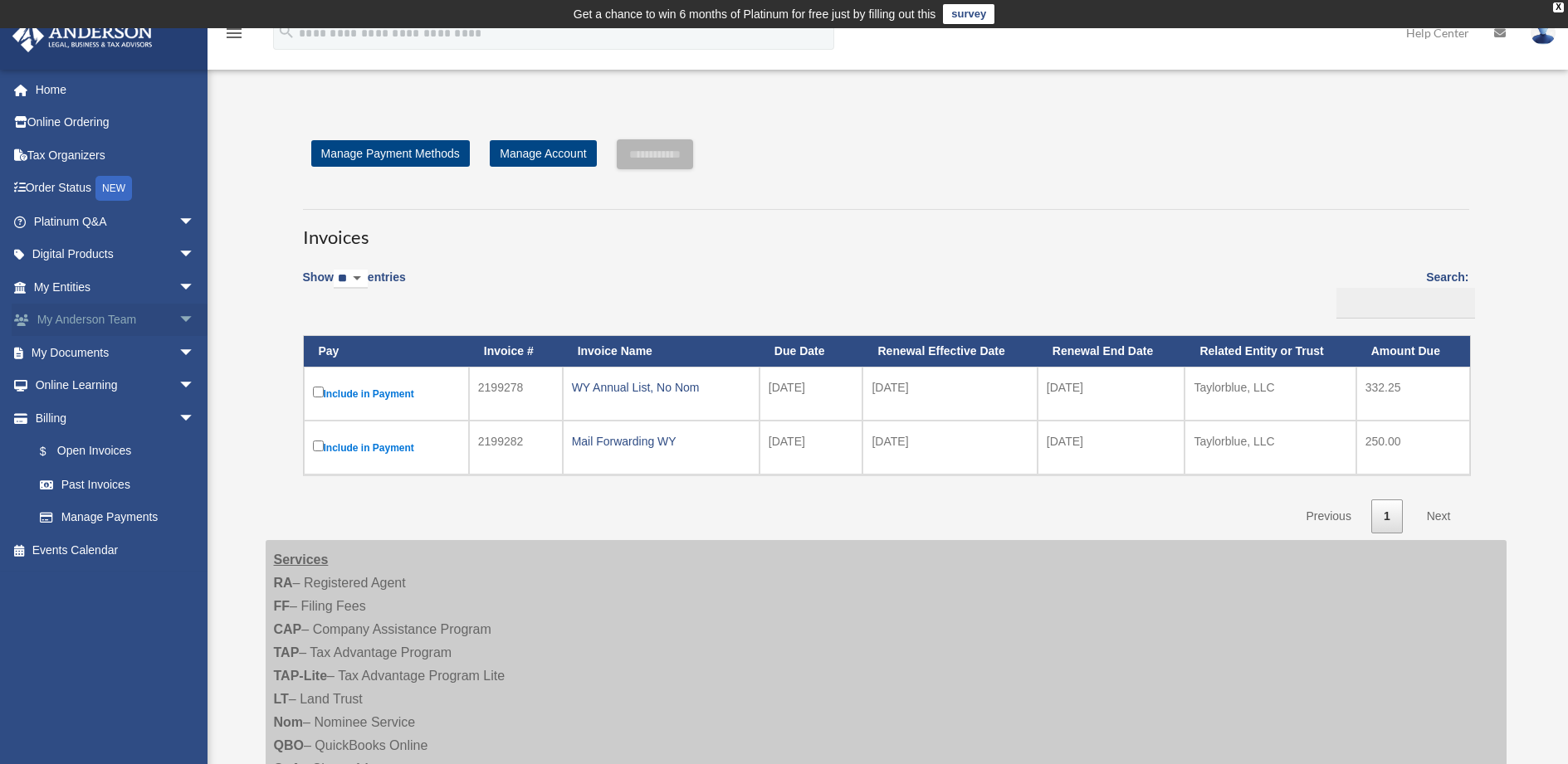
click at [87, 314] on link "My [PERSON_NAME] Team arrow_drop_down" at bounding box center [116, 320] width 209 height 33
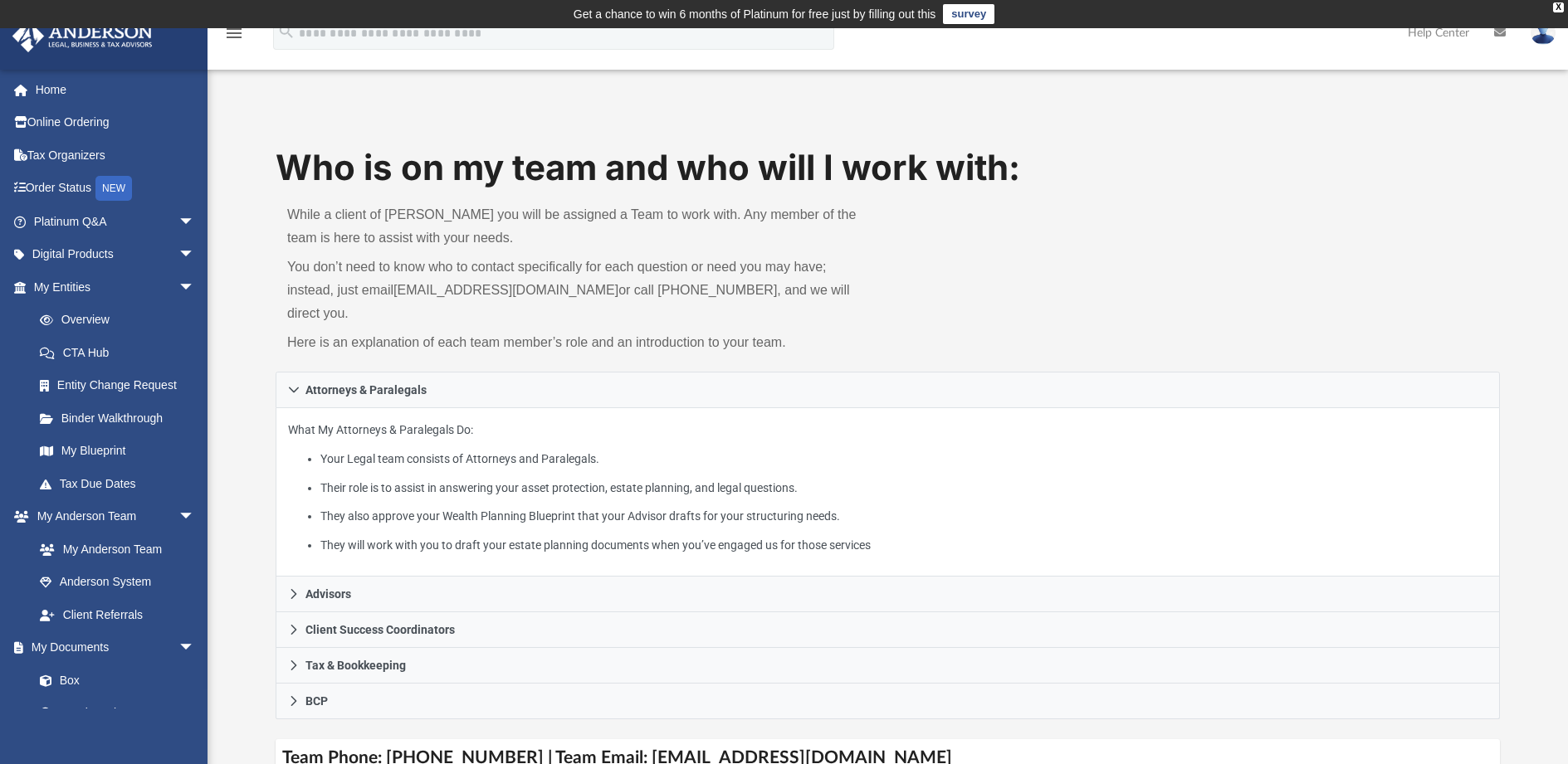
click at [108, 353] on link "CTA Hub" at bounding box center [121, 352] width 197 height 33
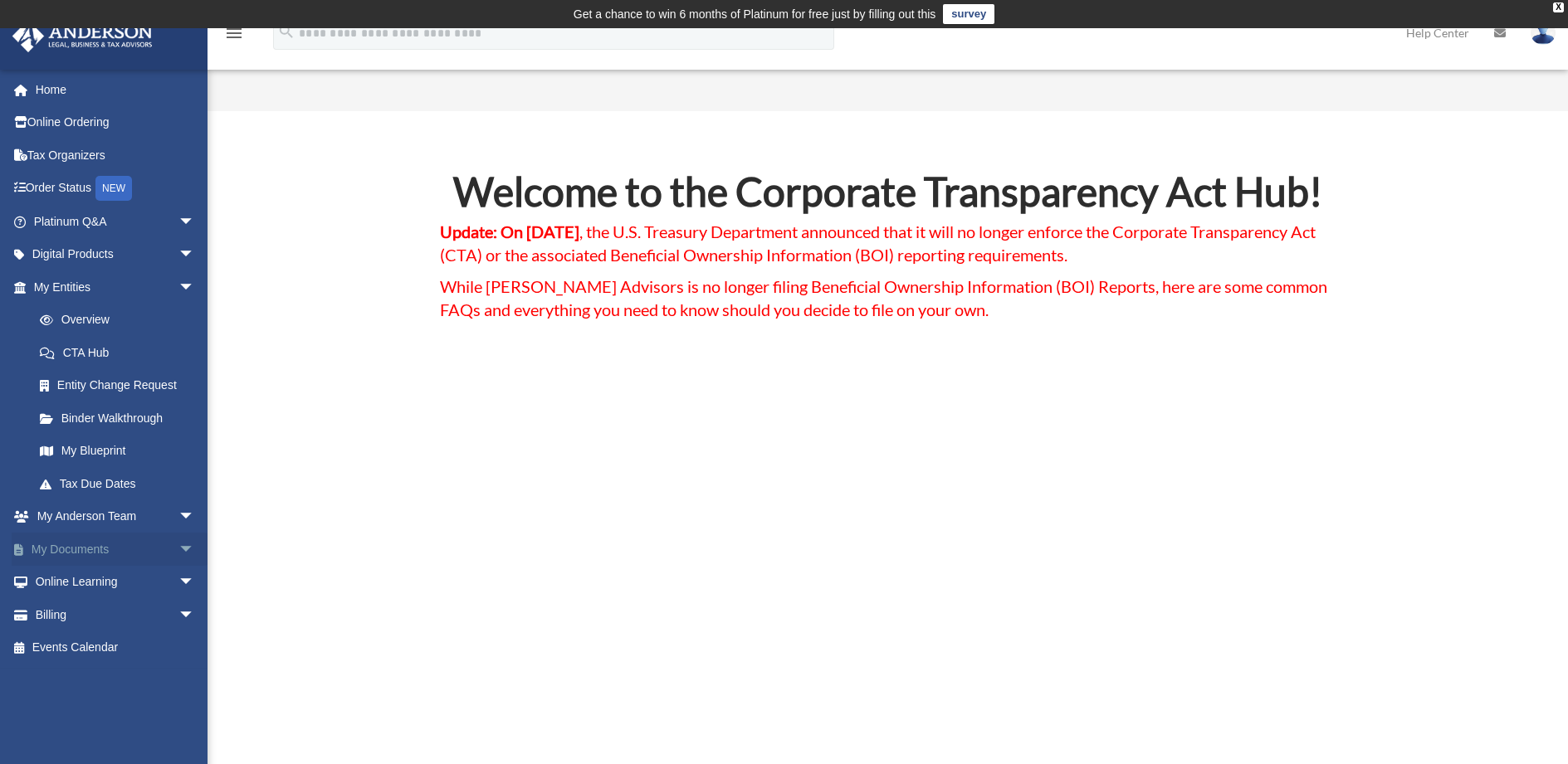
click at [100, 546] on link "My Documents arrow_drop_down" at bounding box center [116, 549] width 209 height 33
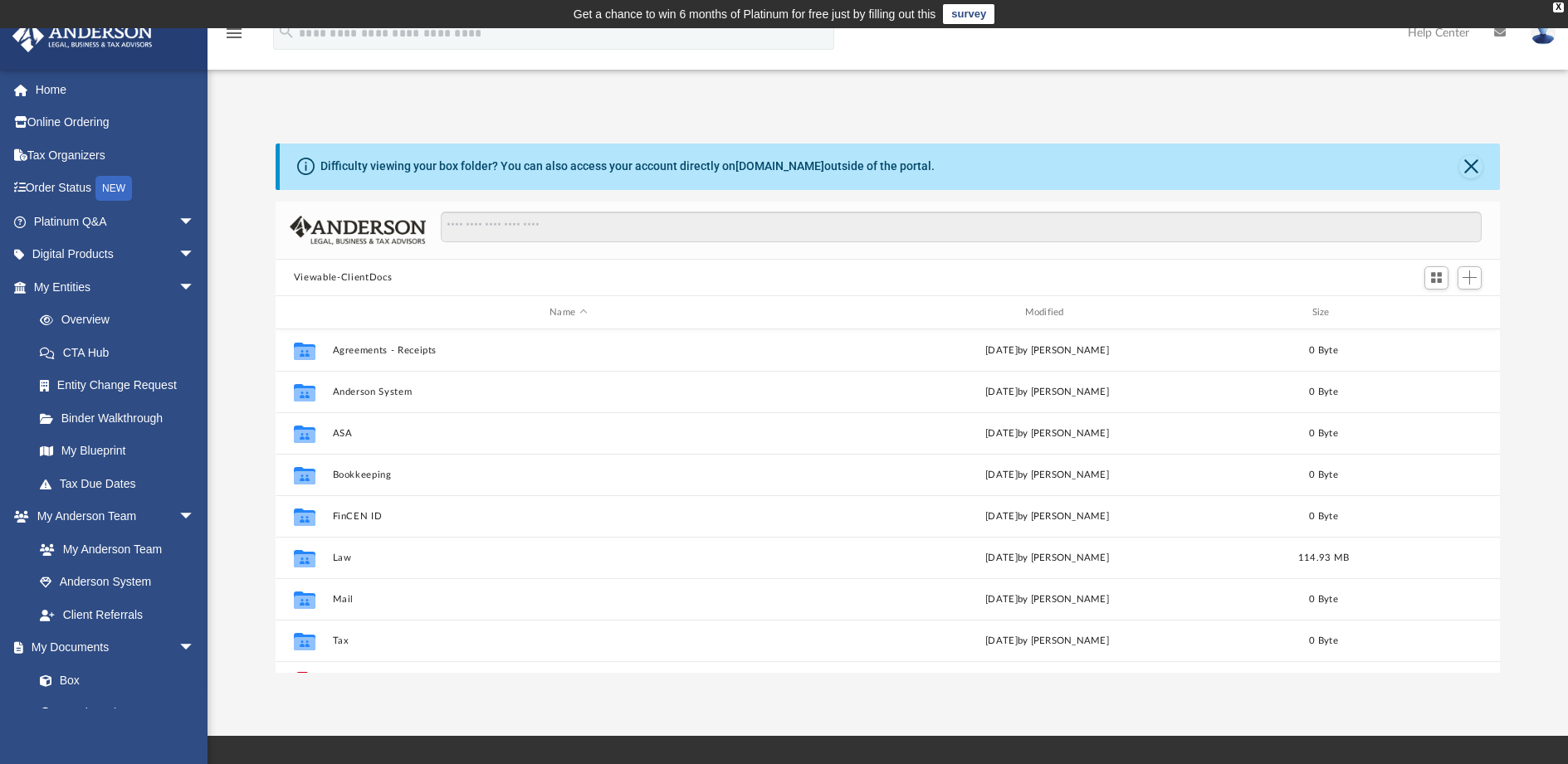
scroll to position [365, 1212]
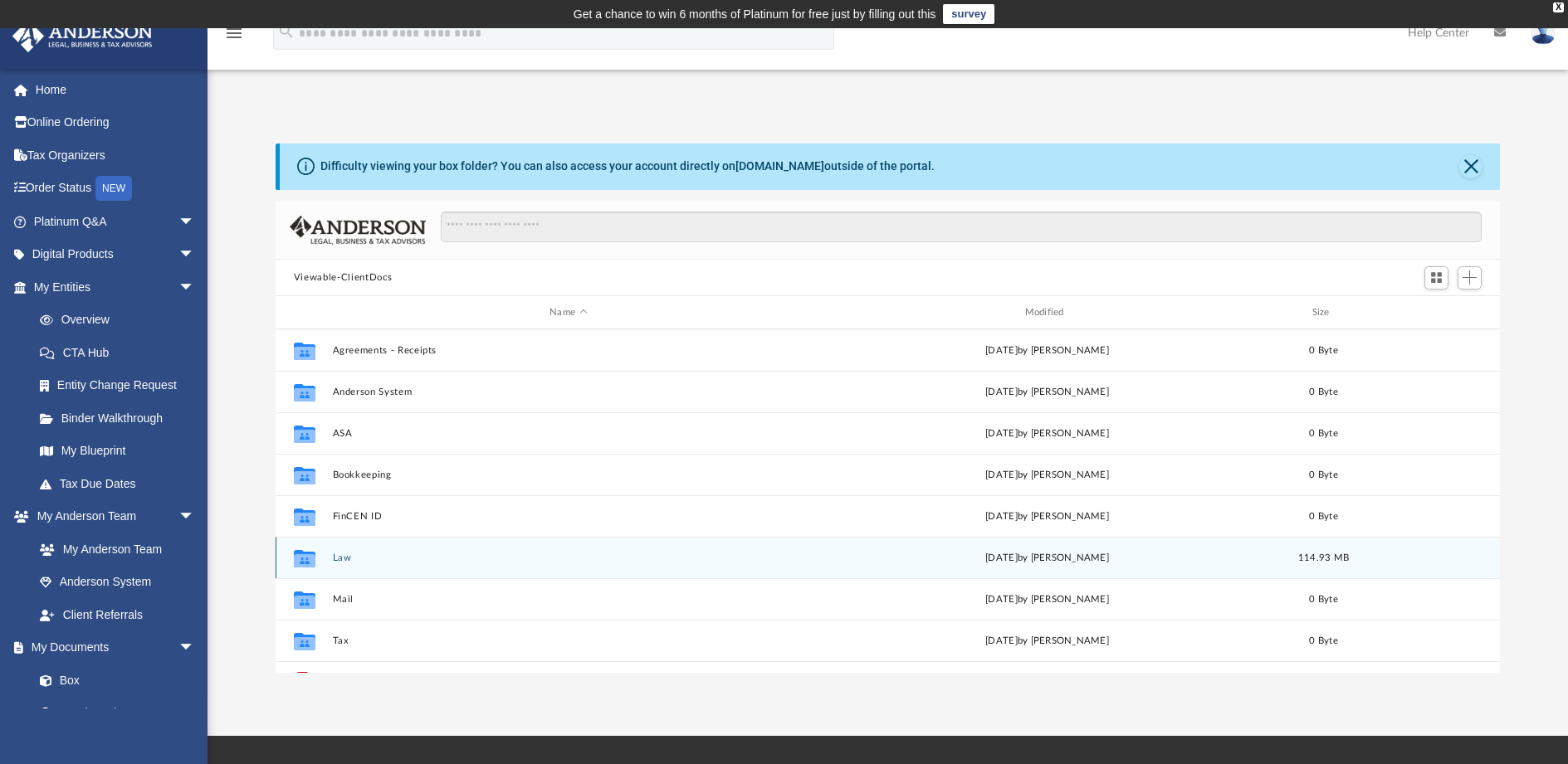
click at [363, 564] on button "Law" at bounding box center [568, 558] width 471 height 11
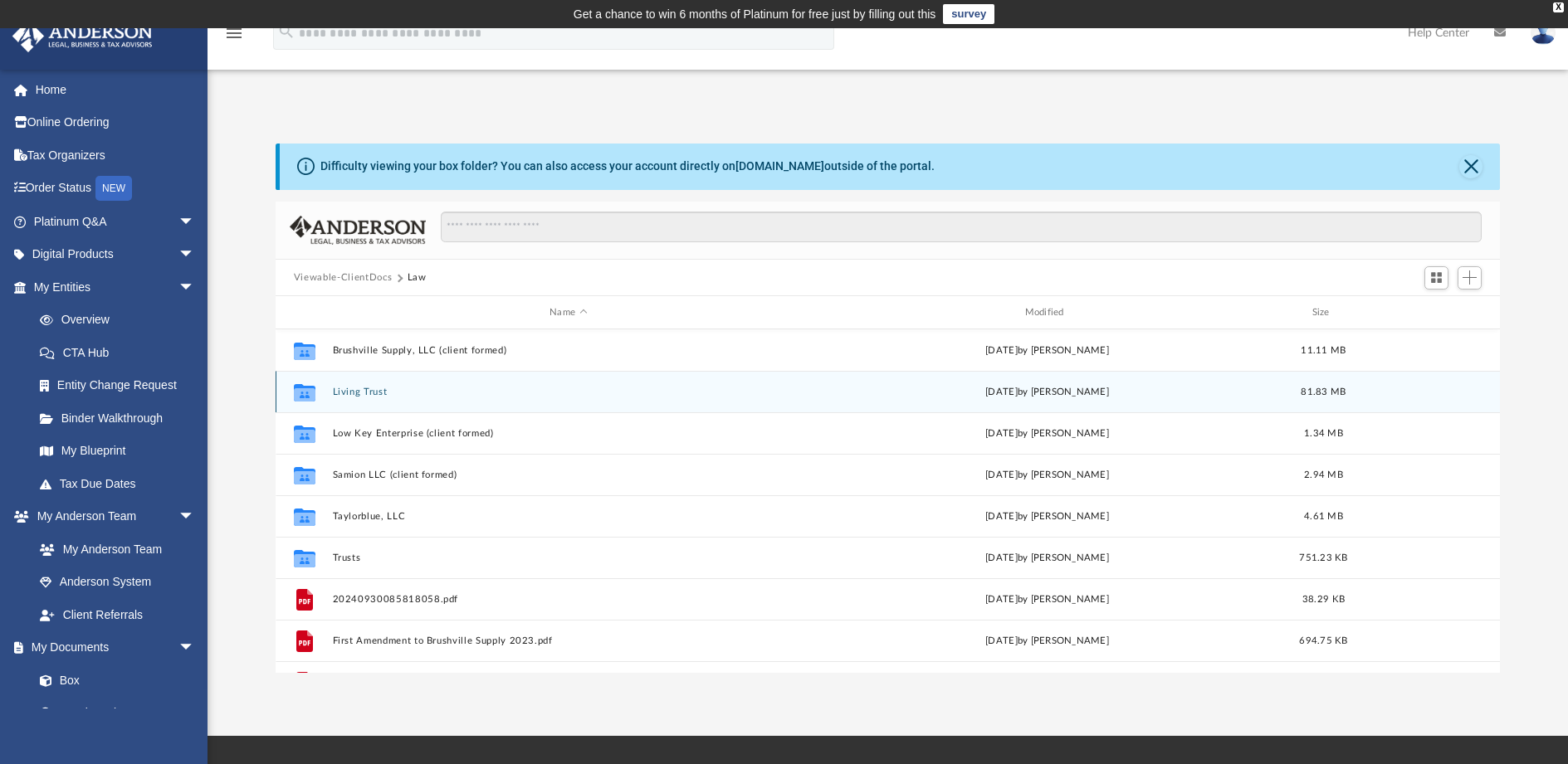
click at [384, 394] on button "Living Trust" at bounding box center [568, 393] width 471 height 11
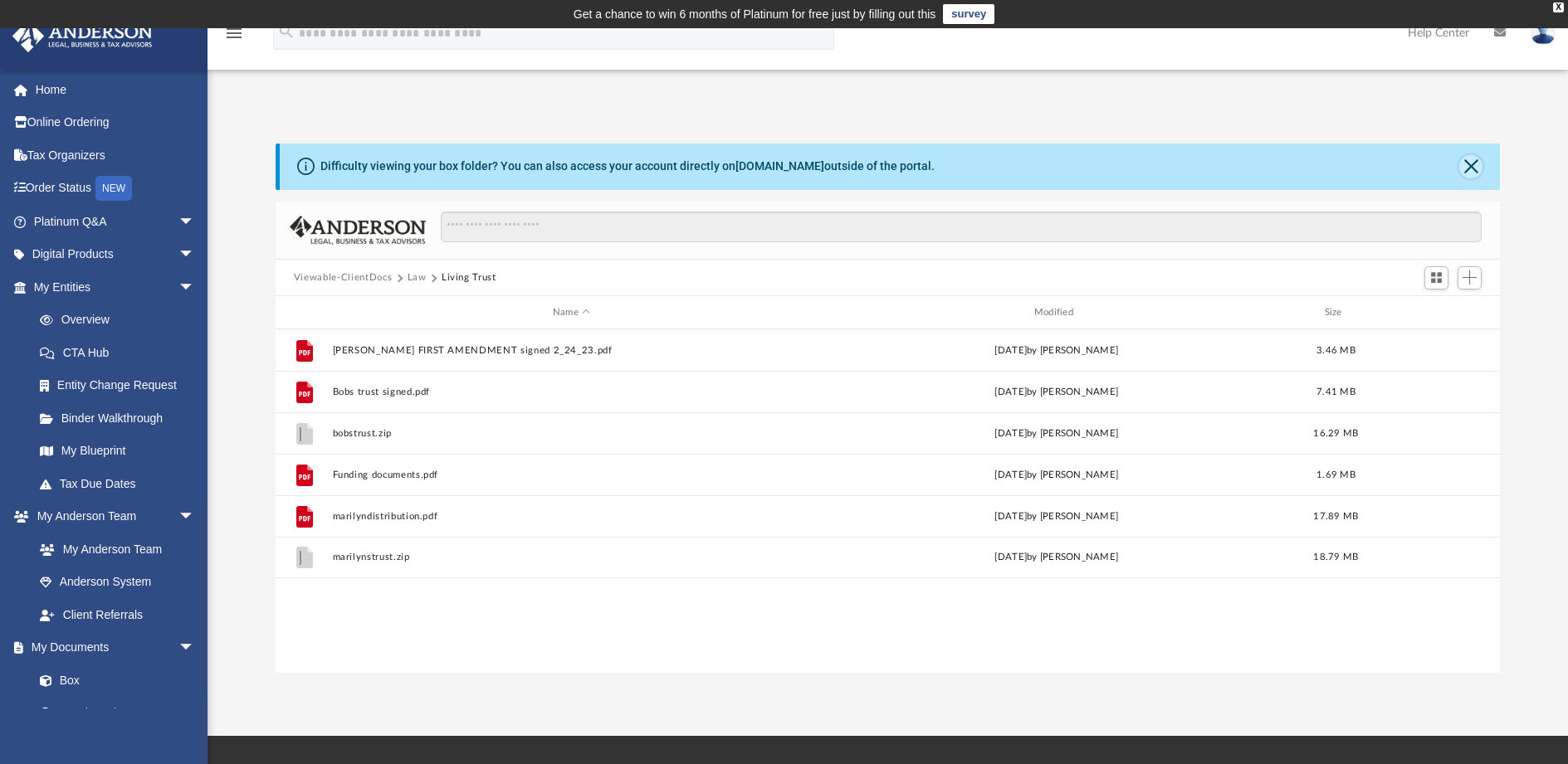
click at [1470, 164] on button "Close" at bounding box center [1471, 167] width 23 height 23
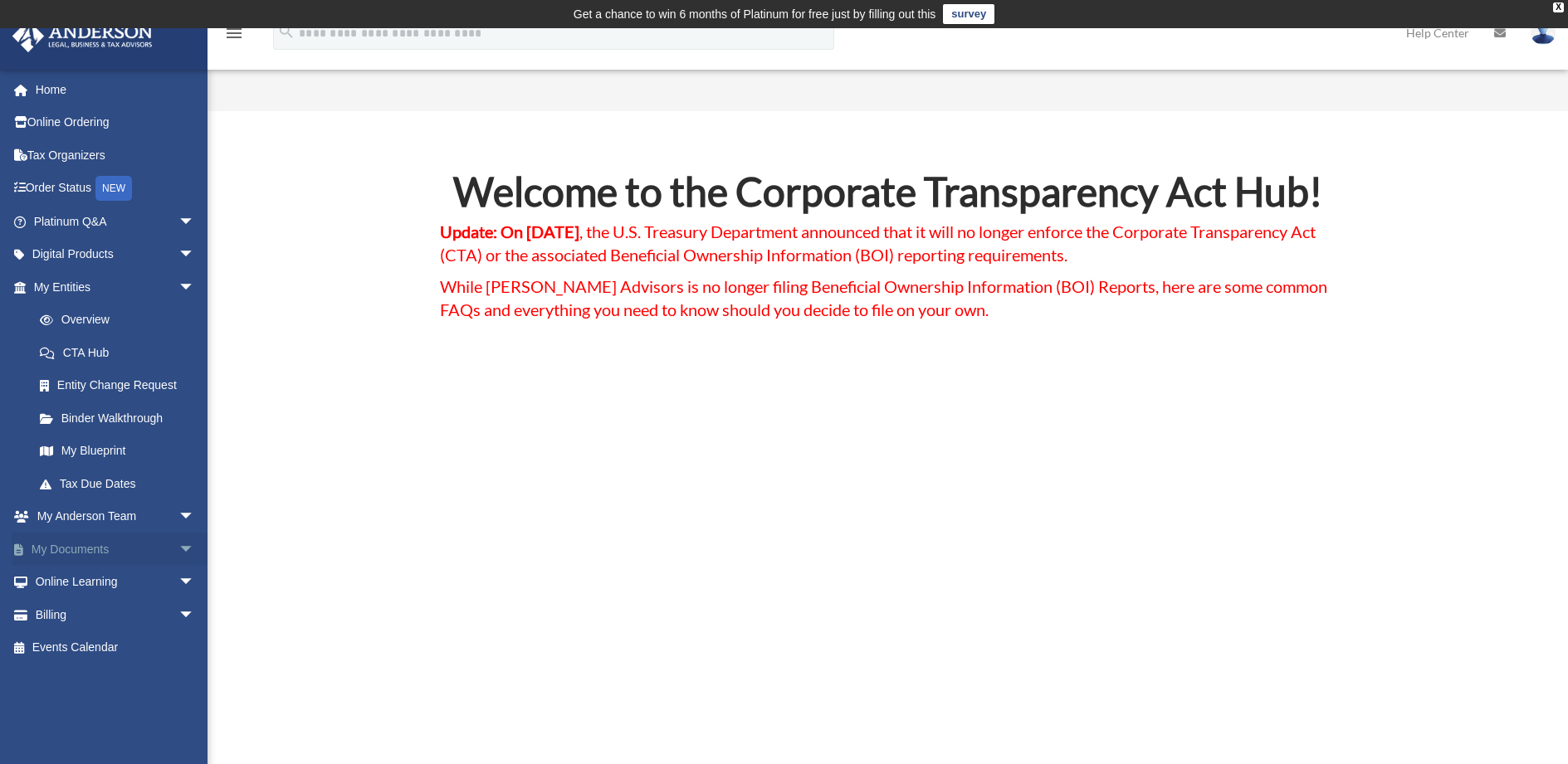
click at [178, 549] on span "arrow_drop_down" at bounding box center [195, 549] width 33 height 34
click at [76, 582] on link "Box" at bounding box center [121, 583] width 197 height 33
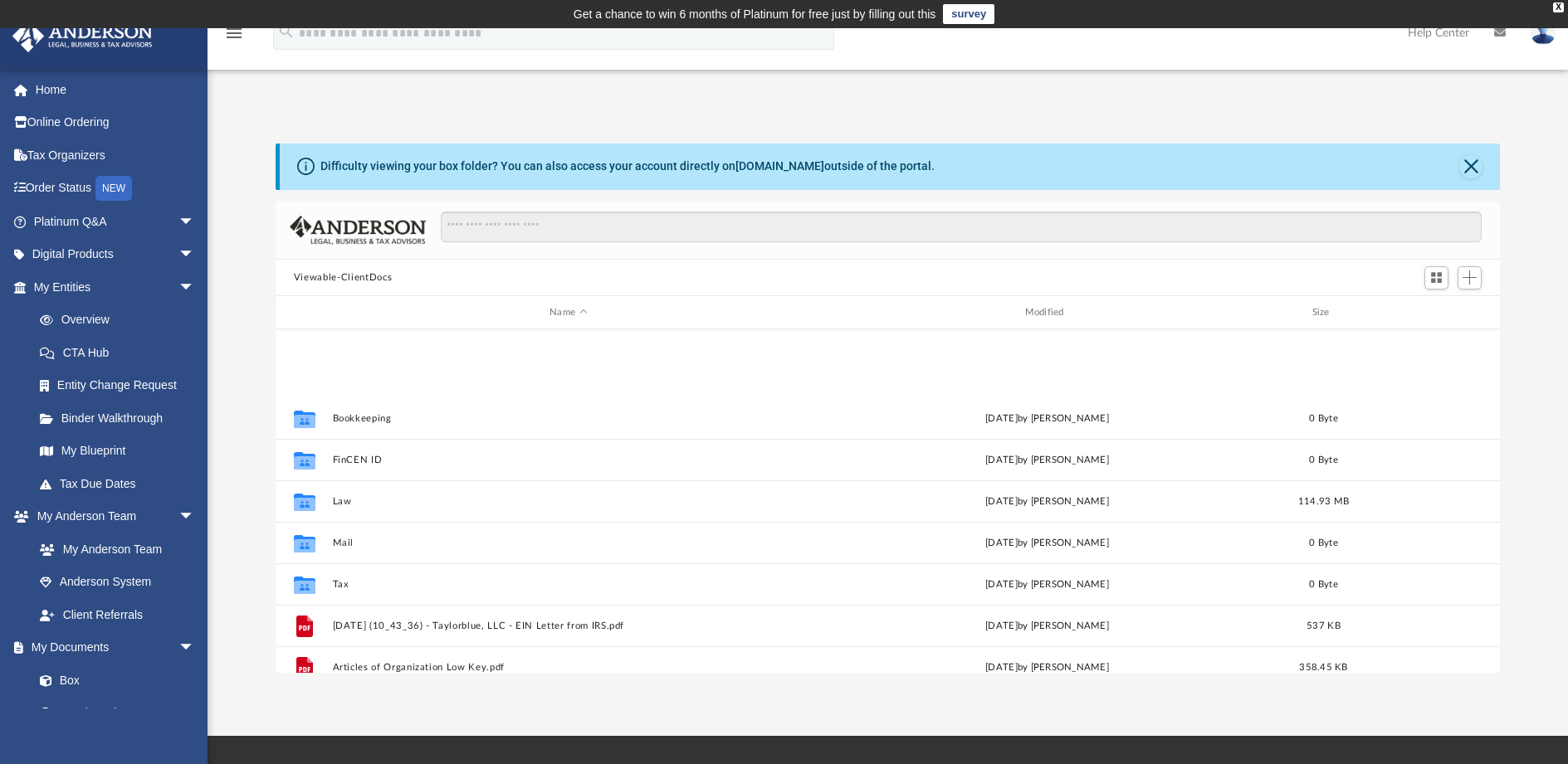
scroll to position [249, 0]
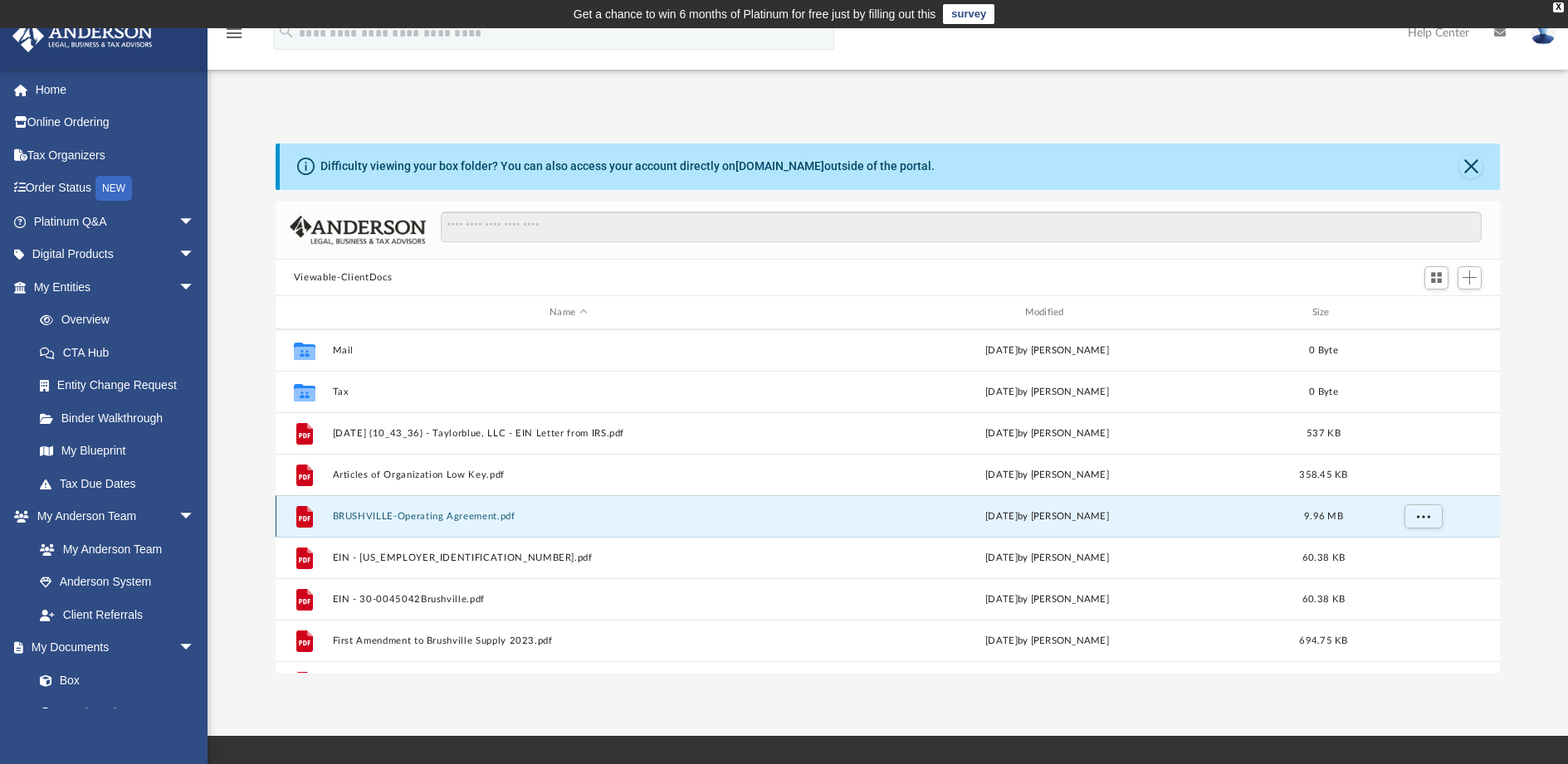
click at [396, 514] on button "BRUSHVILLE-Operating Agreement.pdf" at bounding box center [568, 517] width 471 height 11
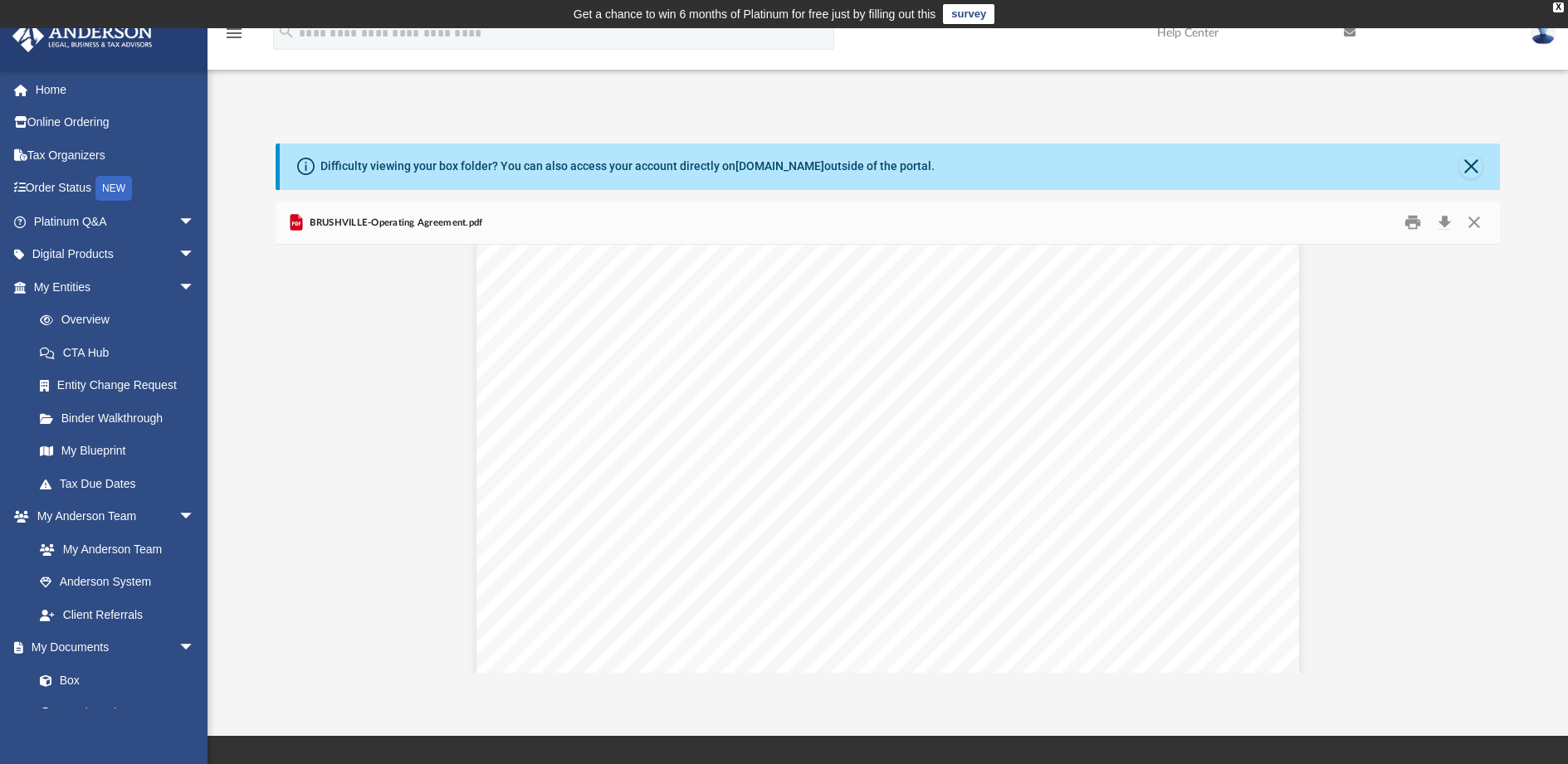
scroll to position [11286, 0]
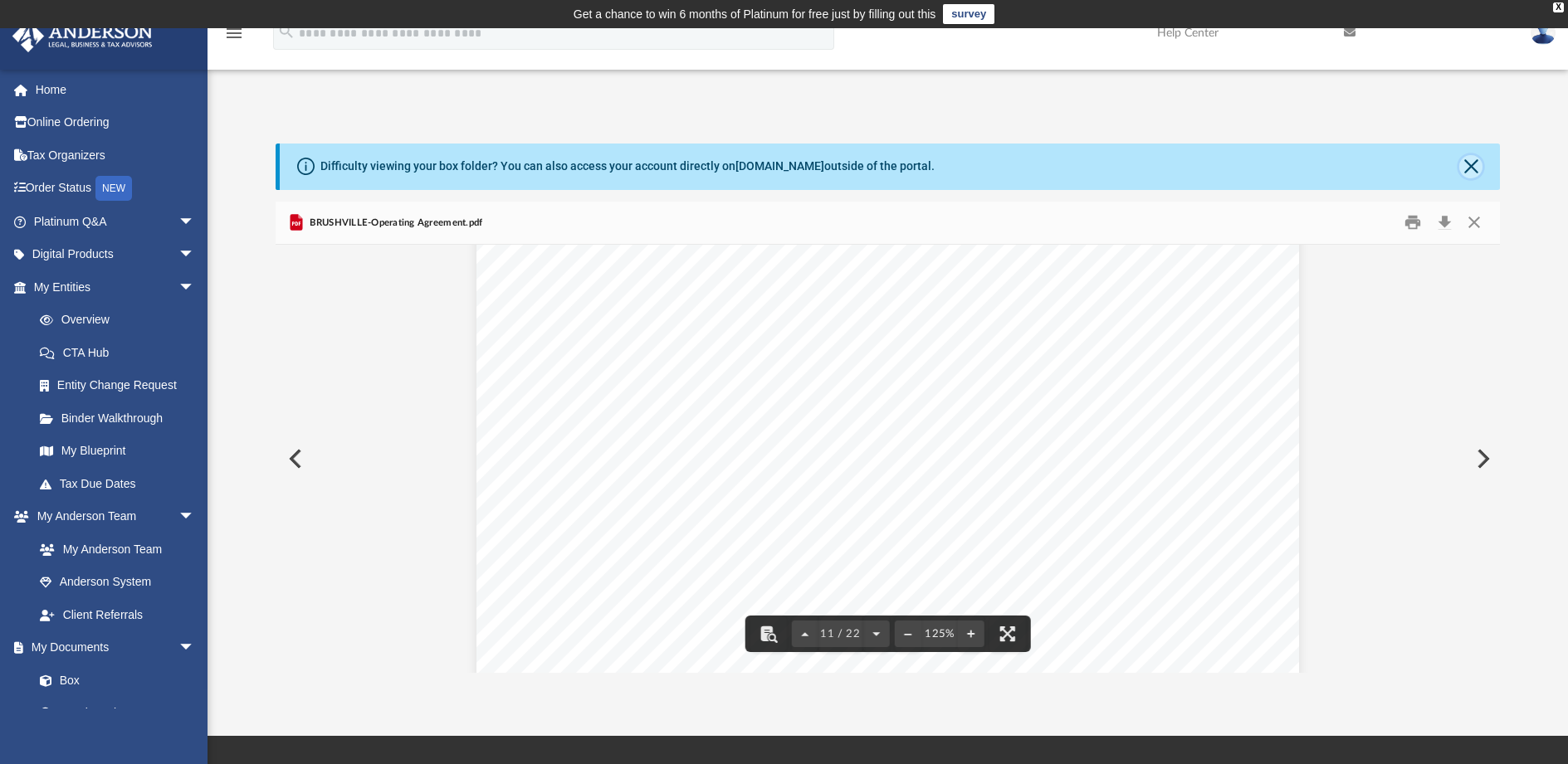
click at [1469, 156] on button "Close" at bounding box center [1471, 167] width 23 height 23
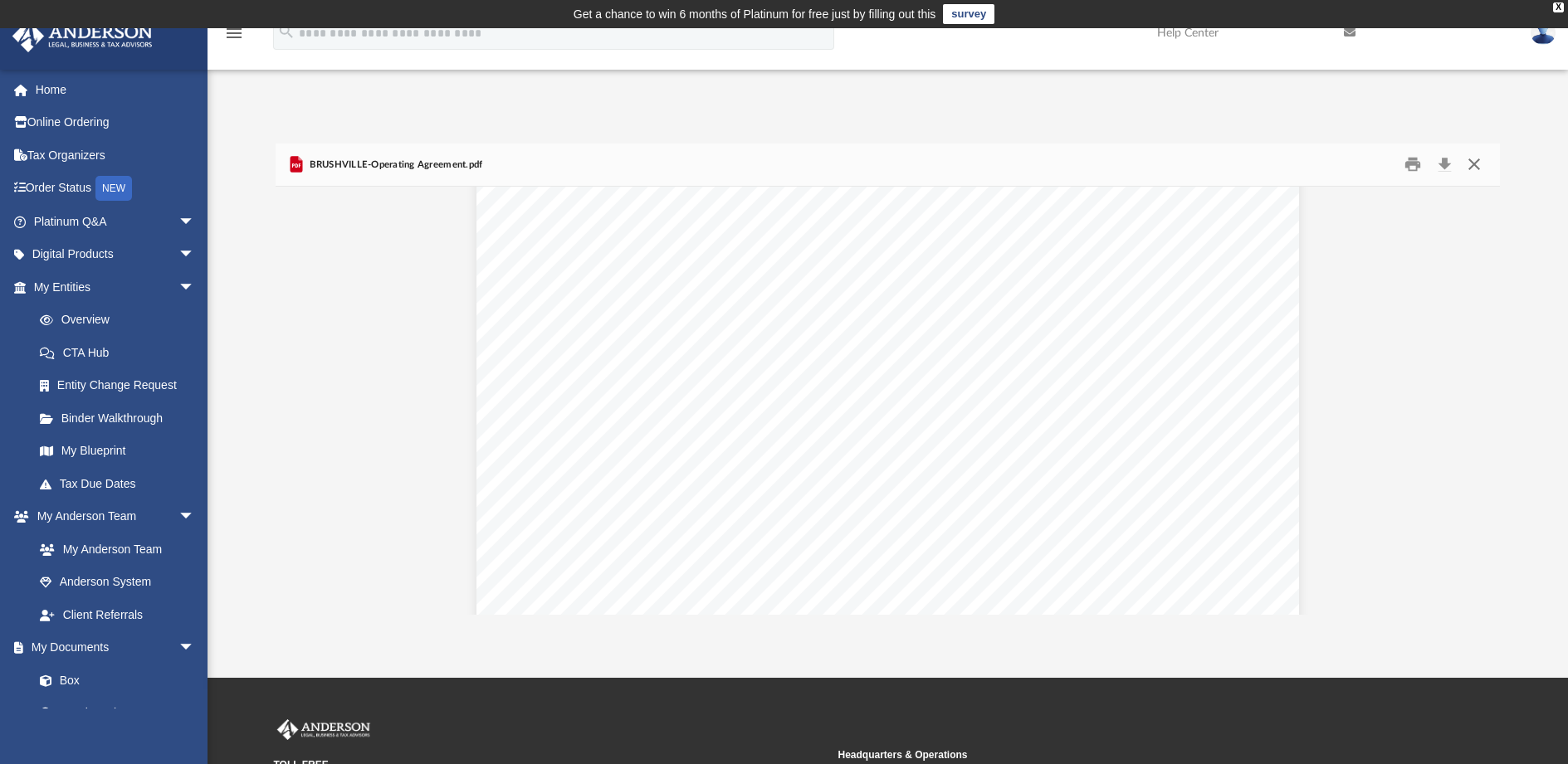
click at [1476, 168] on button "Close" at bounding box center [1475, 165] width 30 height 26
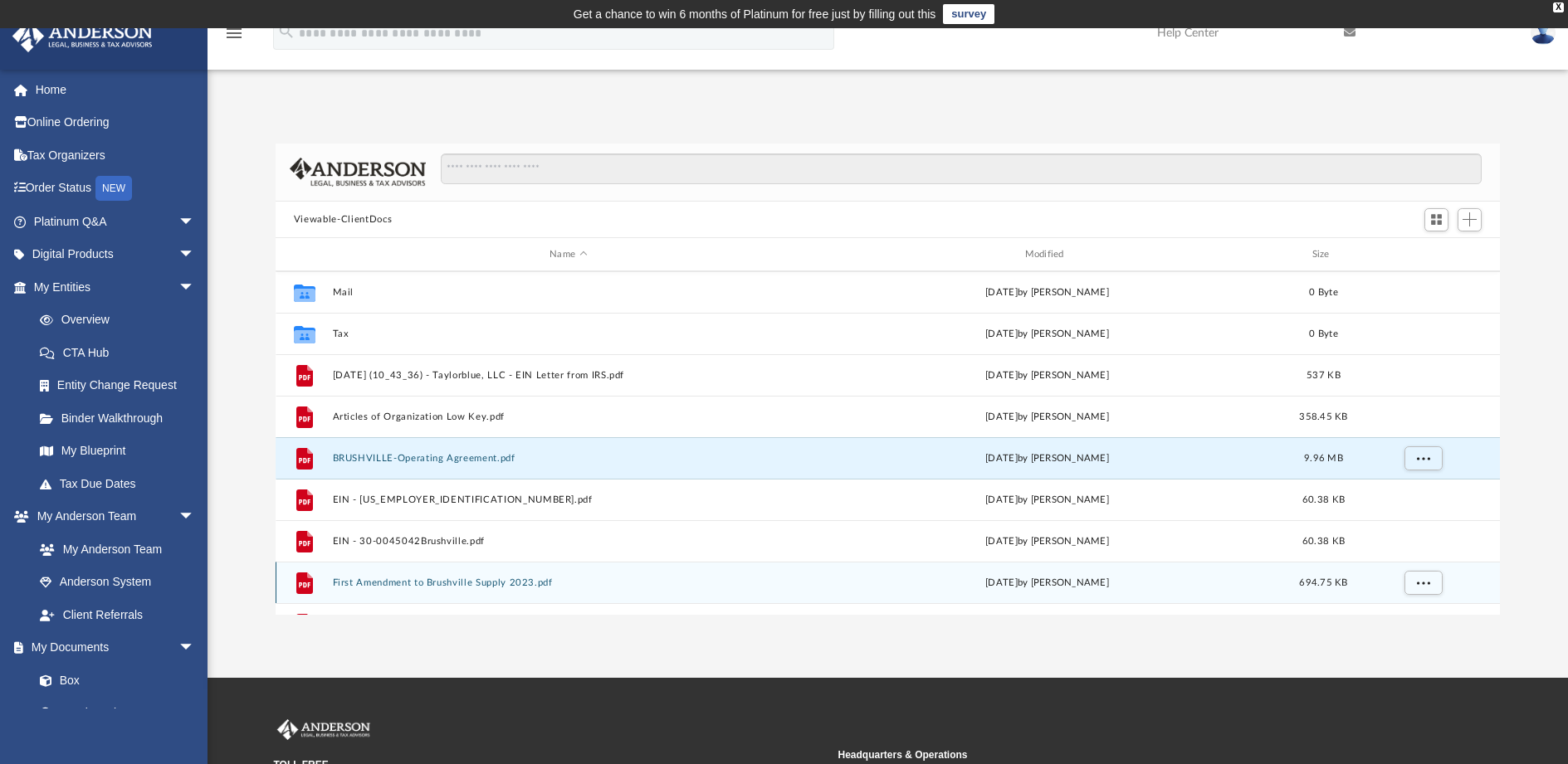
click at [445, 587] on button "First Amendment to Brushville Supply 2023.pdf" at bounding box center [568, 583] width 471 height 11
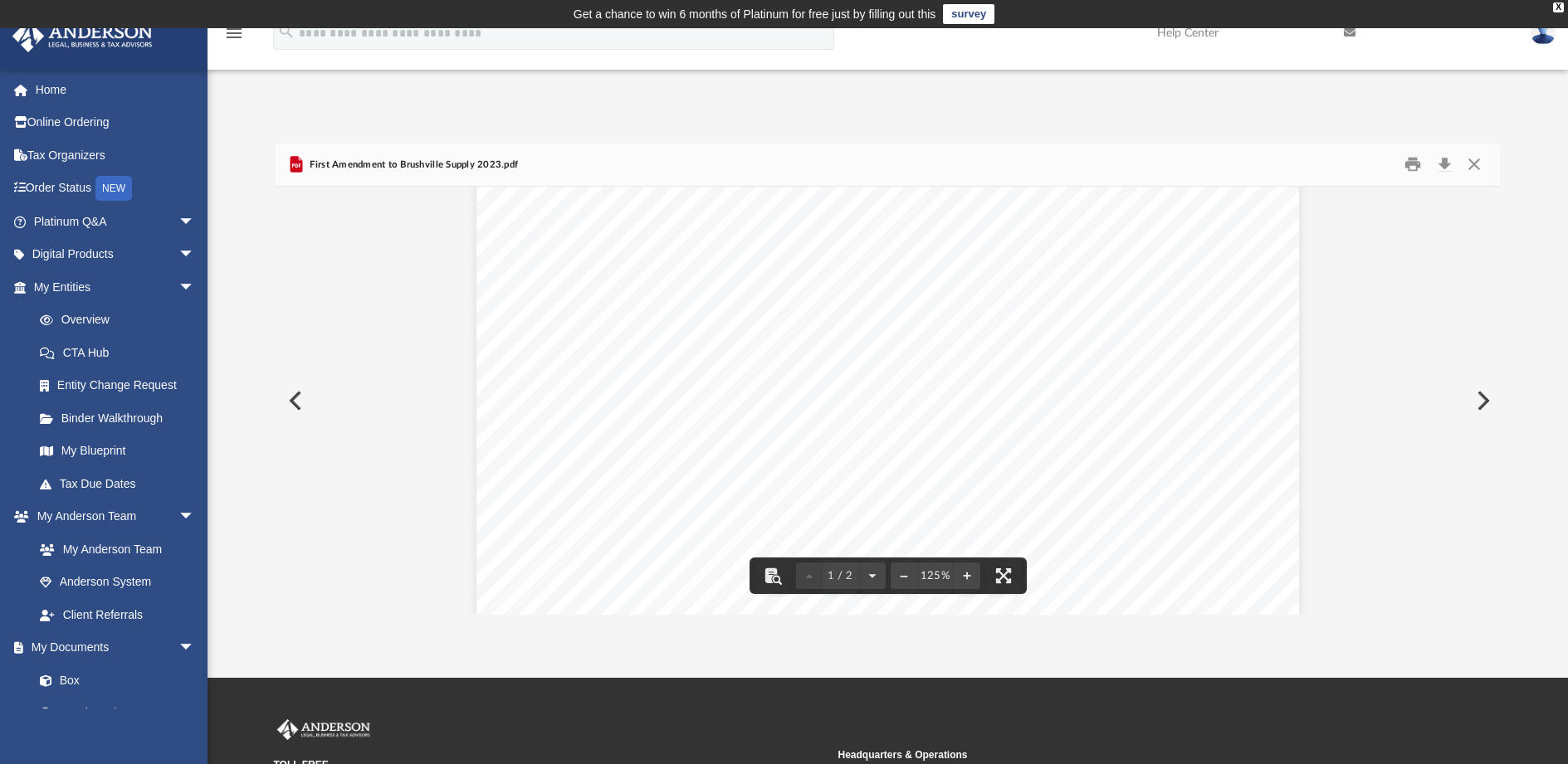
scroll to position [415, 0]
click at [63, 224] on link "Platinum Q&A arrow_drop_down" at bounding box center [116, 221] width 209 height 33
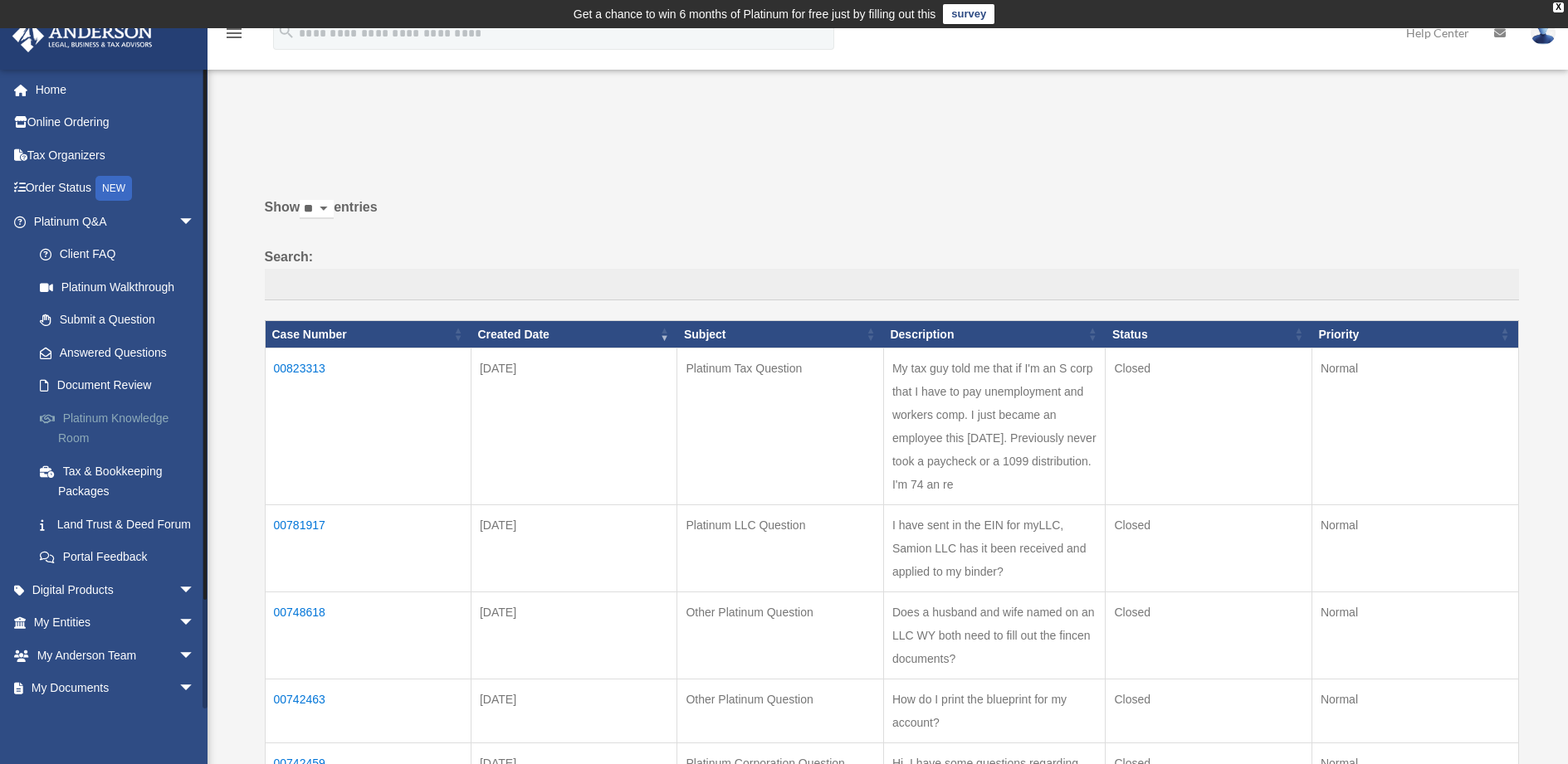
click at [105, 417] on link "Platinum Knowledge Room" at bounding box center [121, 428] width 197 height 53
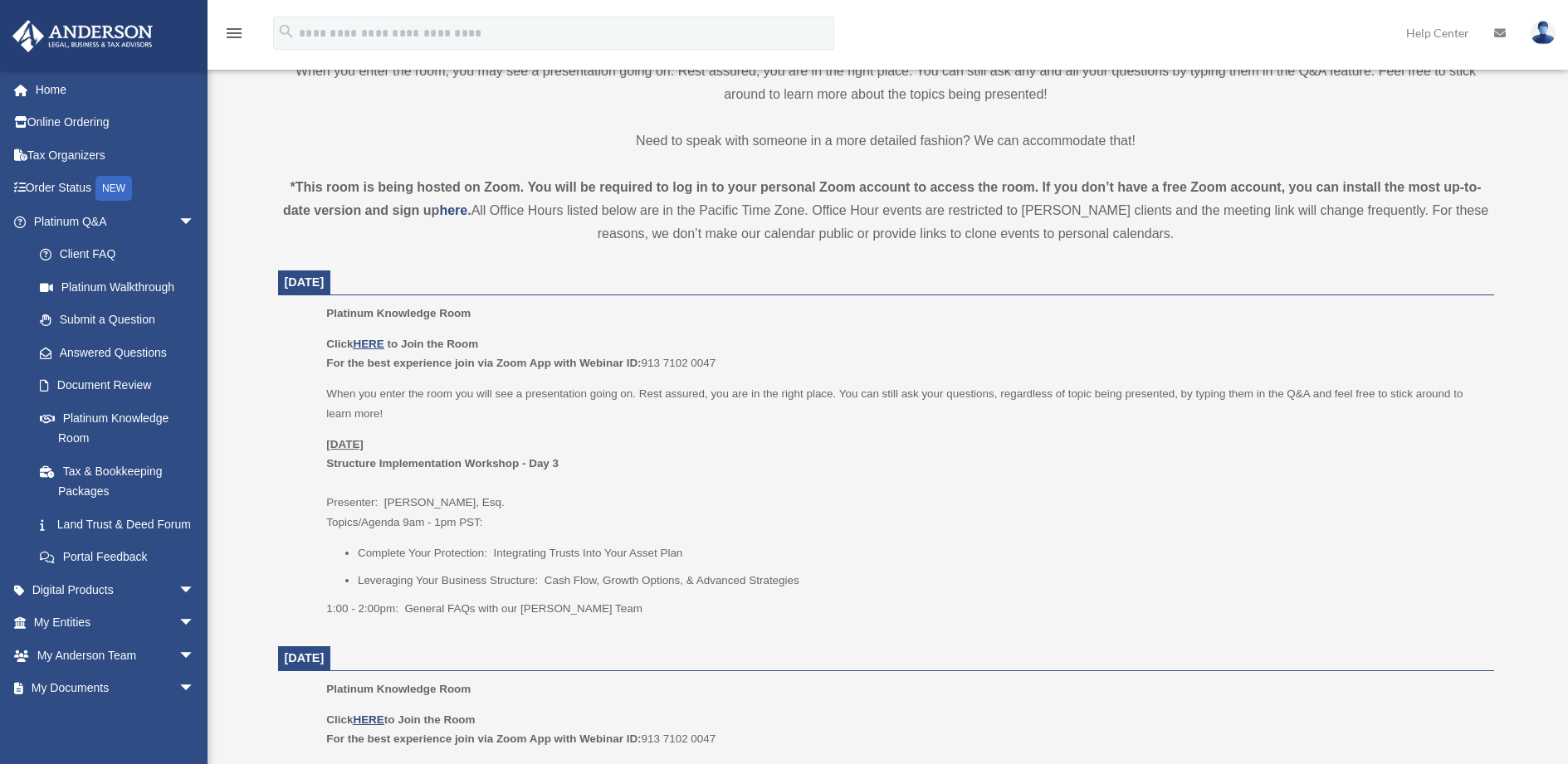
scroll to position [498, 0]
click at [374, 339] on u "HERE" at bounding box center [368, 340] width 31 height 13
click at [1543, 28] on img at bounding box center [1543, 33] width 25 height 24
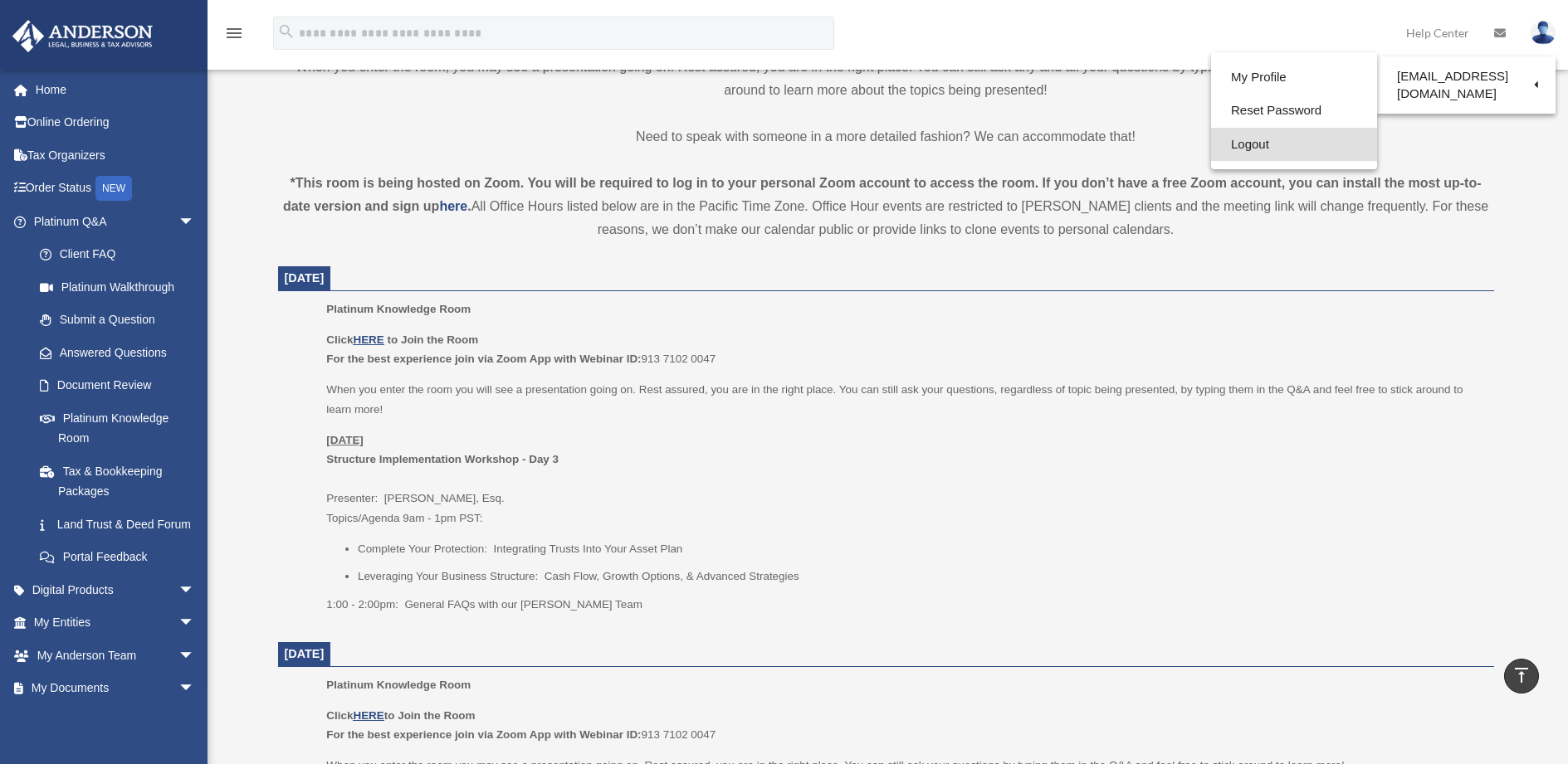
click at [1253, 140] on link "Logout" at bounding box center [1293, 145] width 166 height 34
